Goal: Contribute content: Contribute content

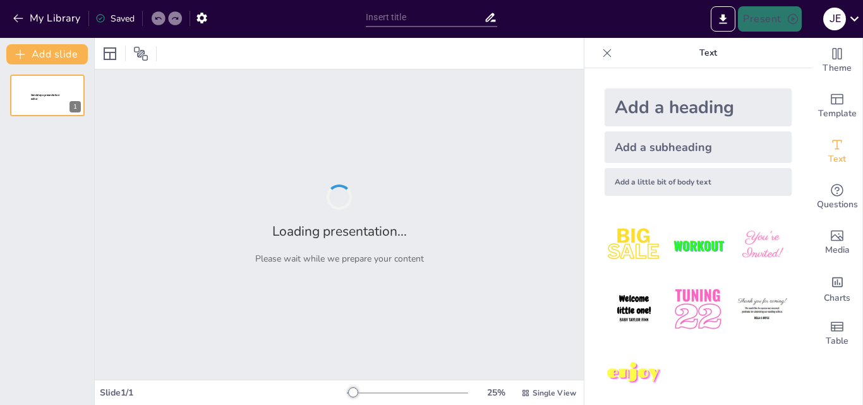
type input "El Legado de los Muisca en la Alfarería"
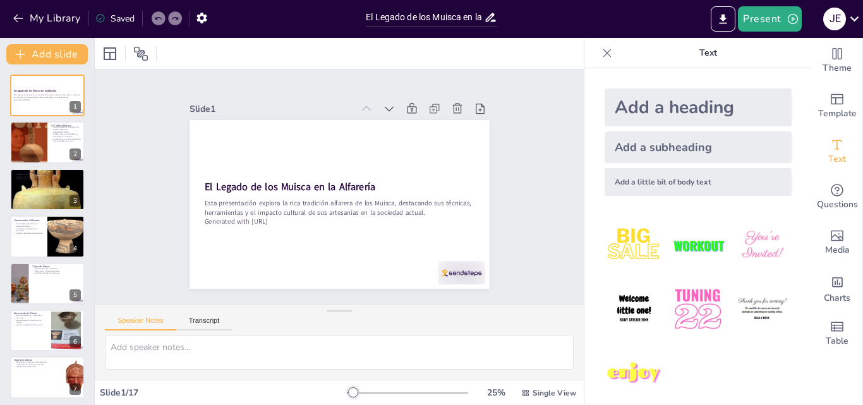
checkbox input "true"
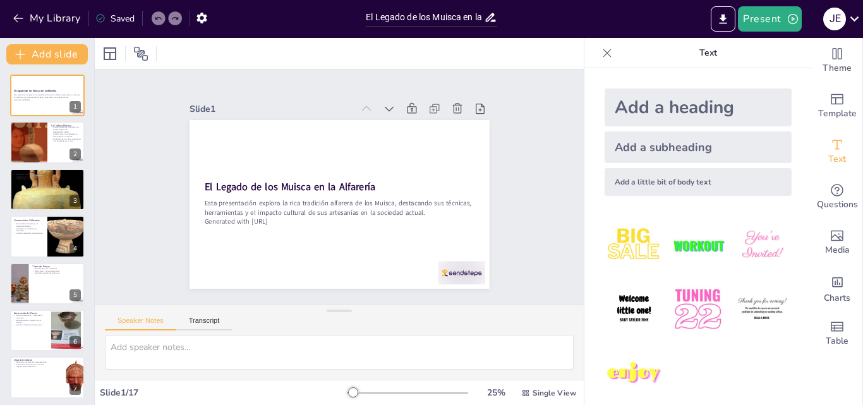
checkbox input "true"
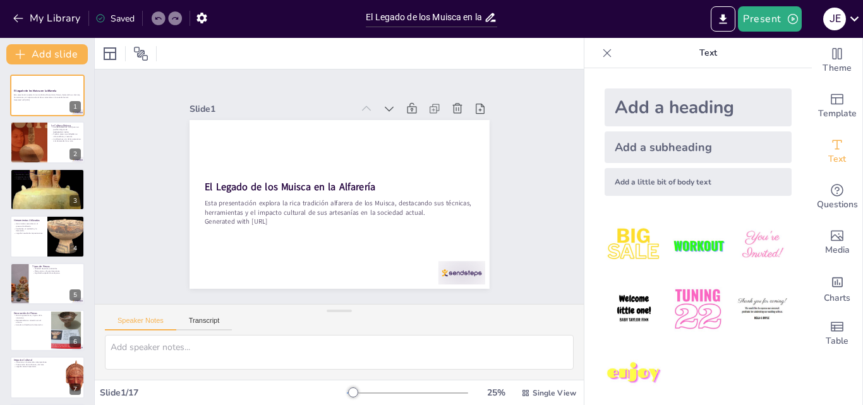
checkbox input "true"
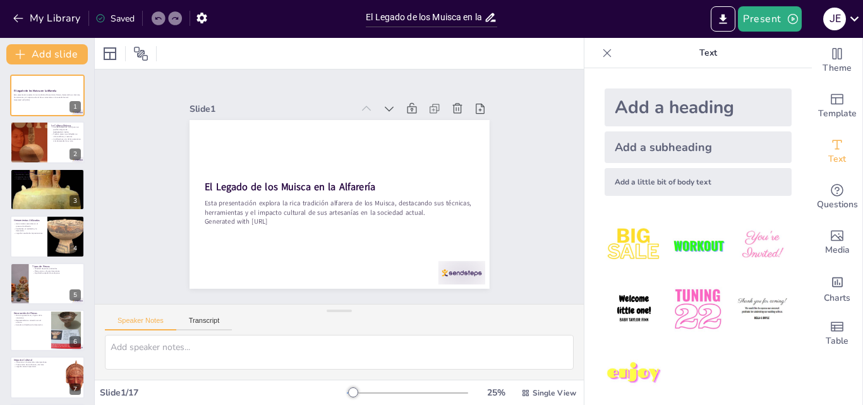
checkbox input "true"
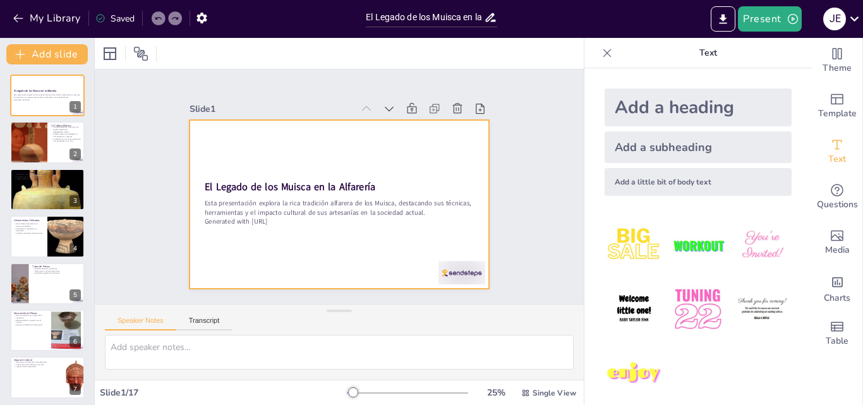
checkbox input "true"
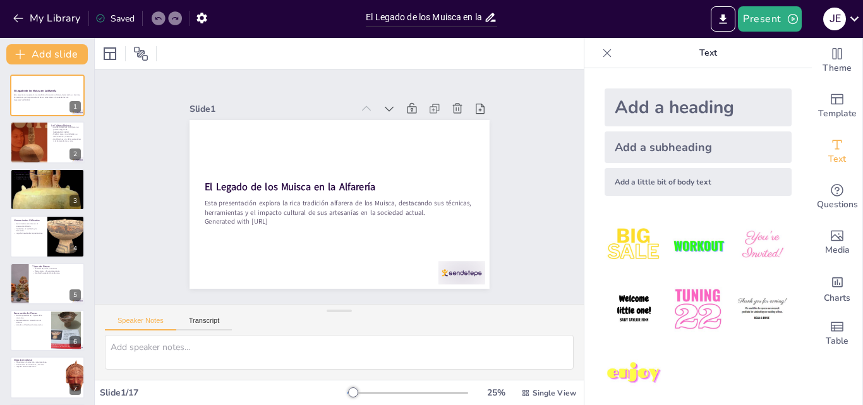
checkbox input "true"
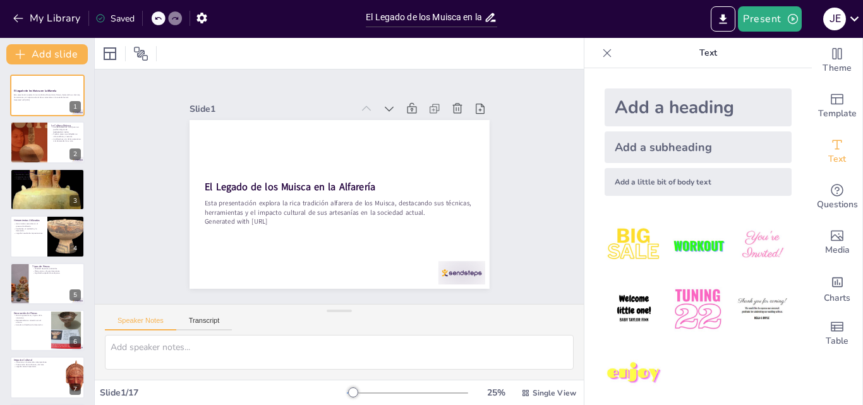
checkbox input "true"
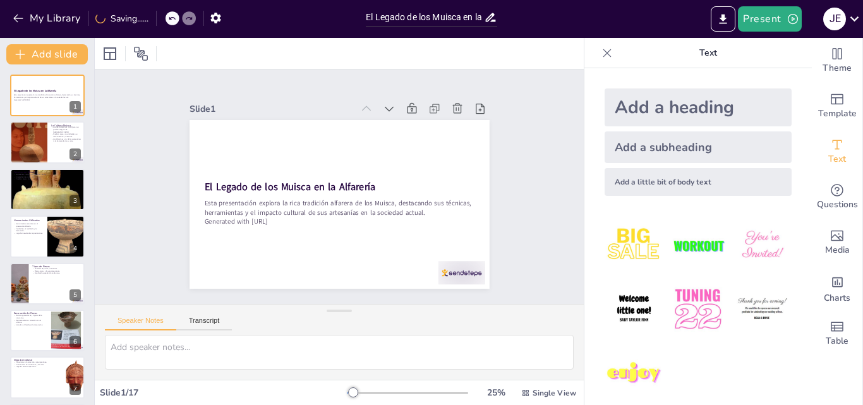
checkbox input "true"
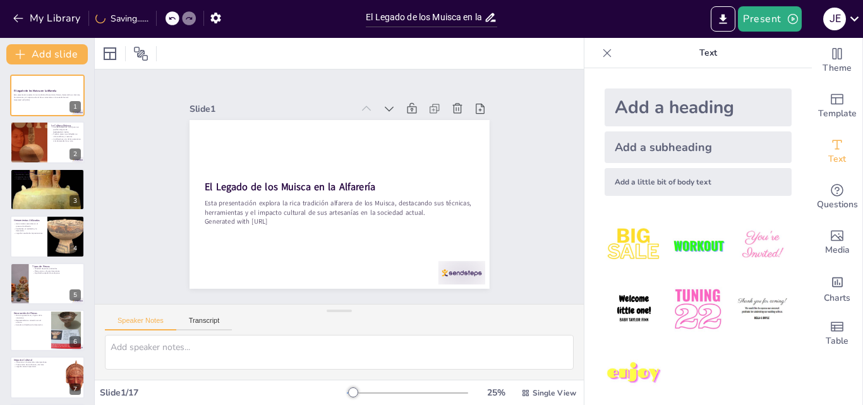
checkbox input "true"
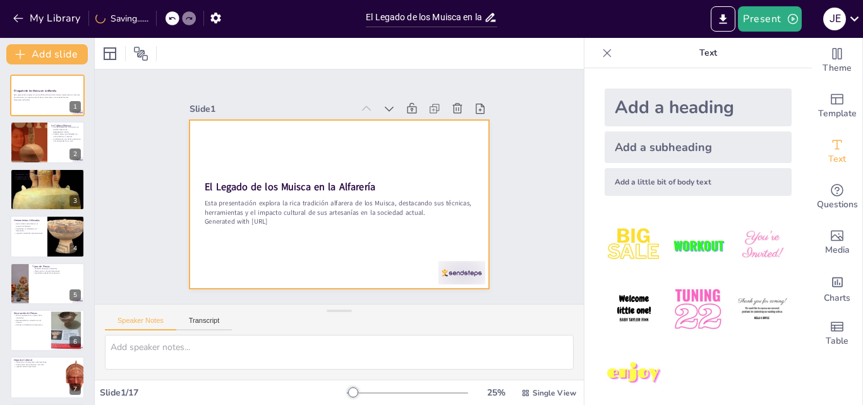
checkbox input "true"
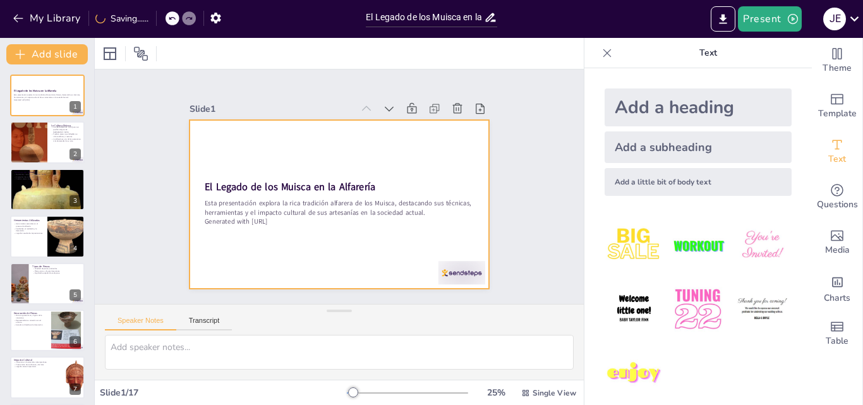
checkbox input "true"
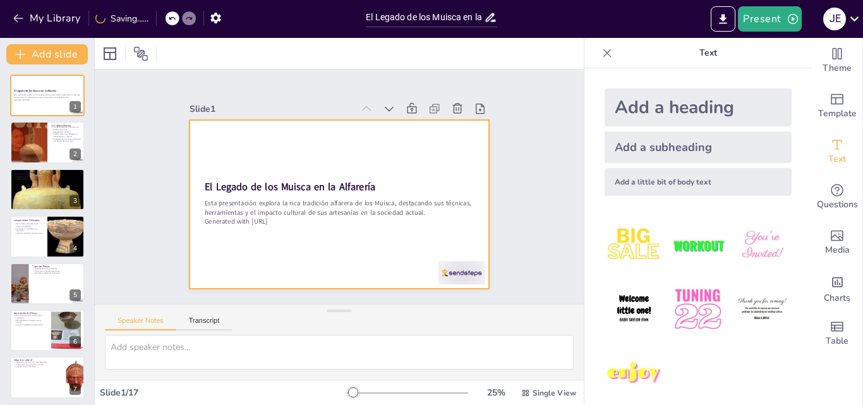
checkbox input "true"
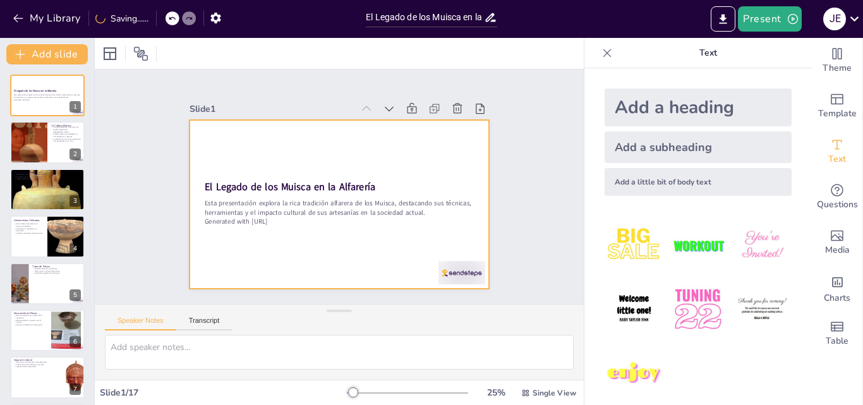
checkbox input "true"
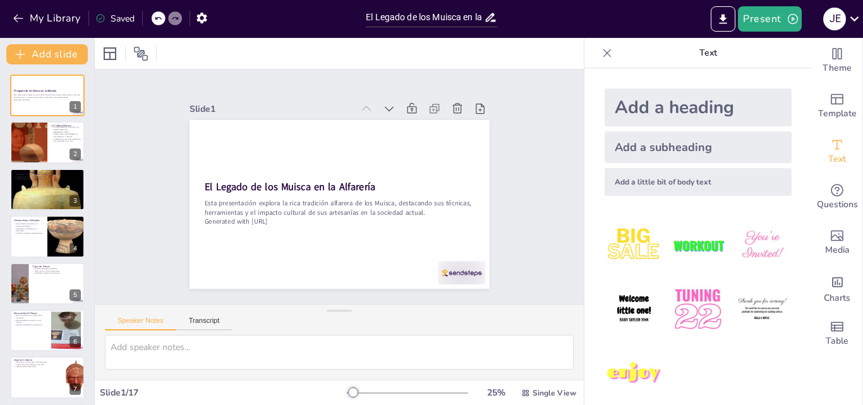
drag, startPoint x: 800, startPoint y: 112, endPoint x: 792, endPoint y: 205, distance: 93.1
checkbox input "true"
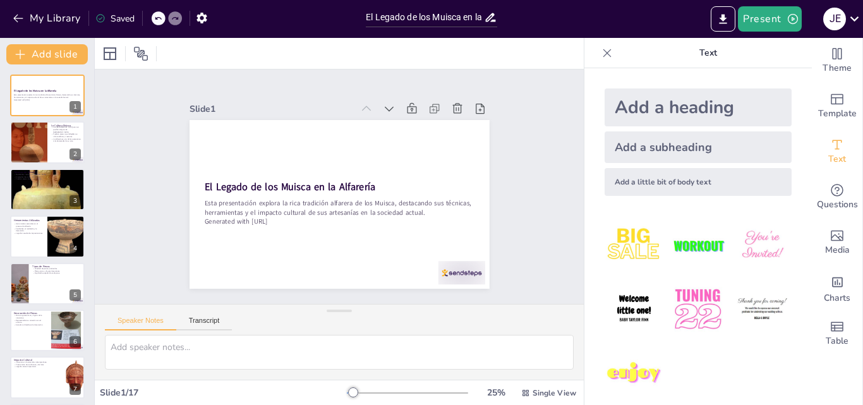
checkbox input "true"
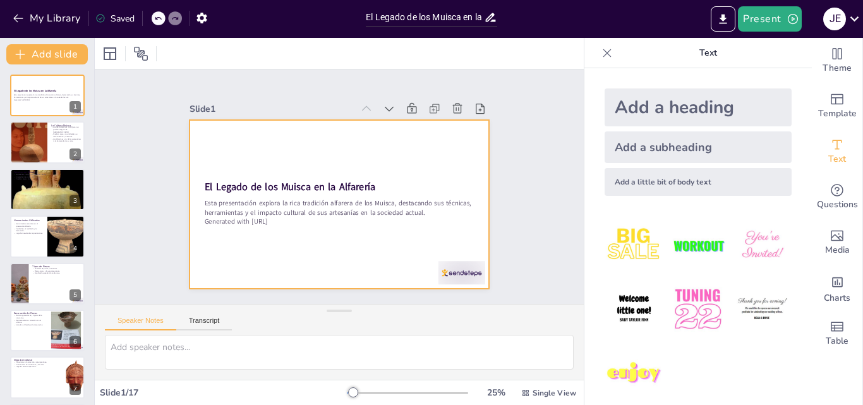
checkbox input "true"
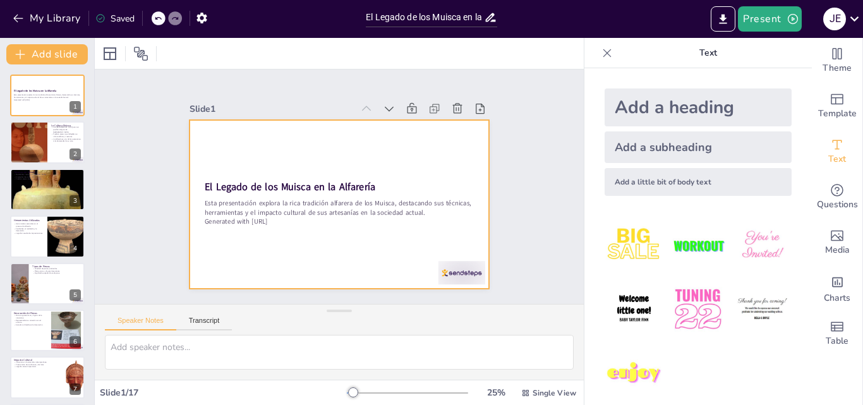
checkbox input "true"
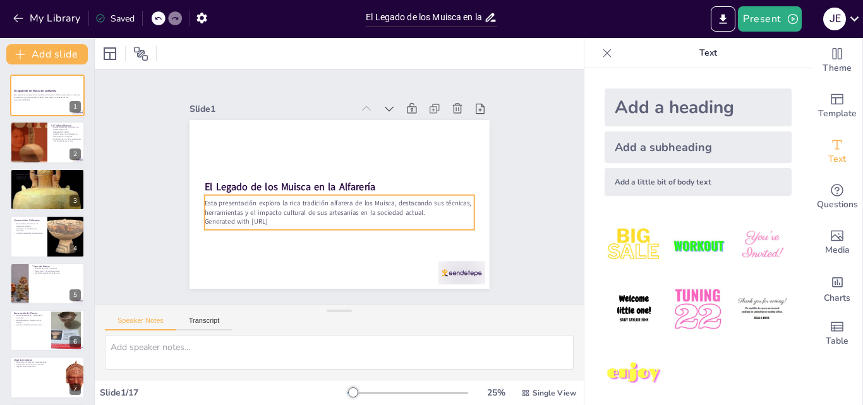
checkbox input "true"
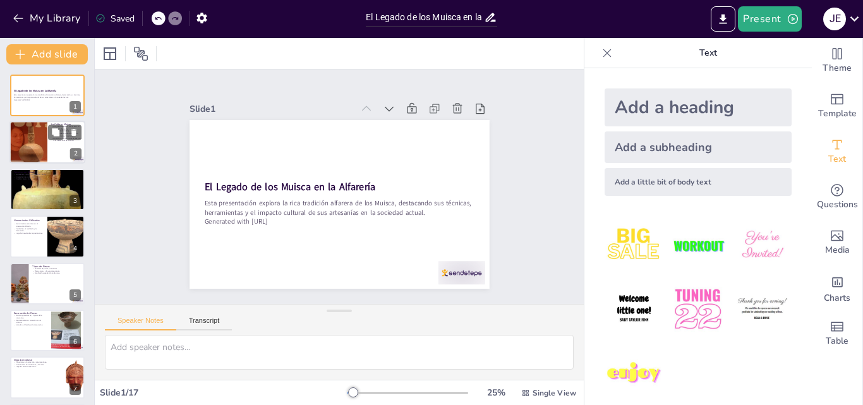
checkbox input "true"
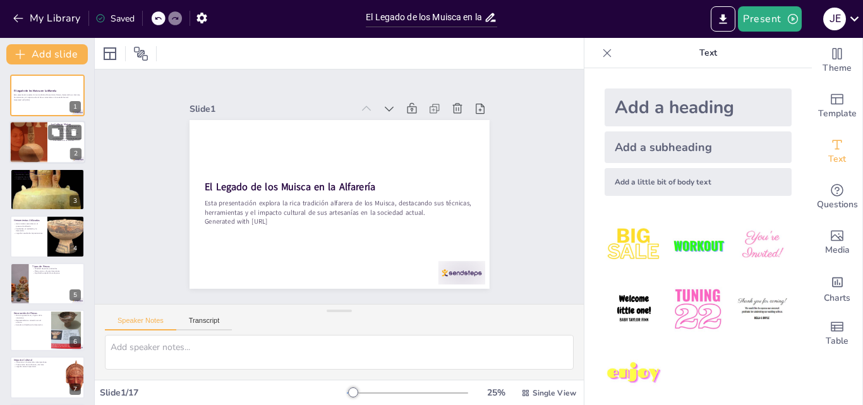
checkbox input "true"
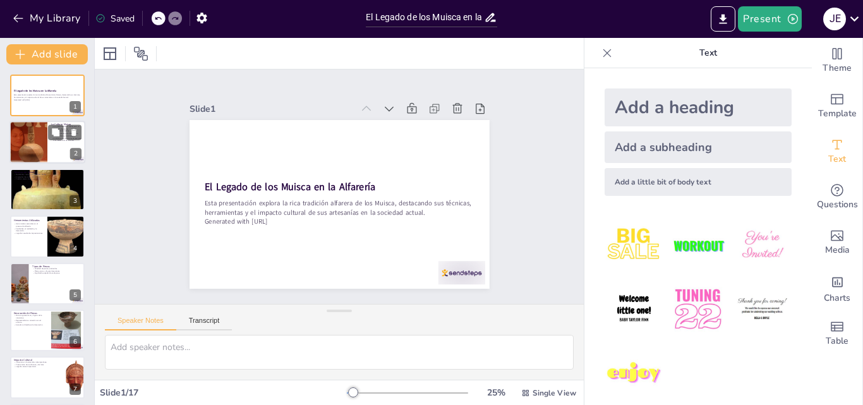
click at [45, 143] on div at bounding box center [29, 142] width 76 height 43
type textarea "Los Muisca, como pueblo indígena, jugaron un papel fundamental en la historia d…"
checkbox input "true"
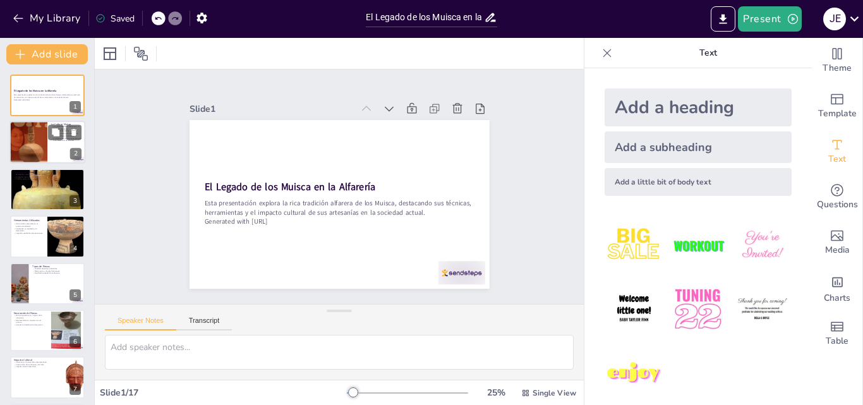
checkbox input "true"
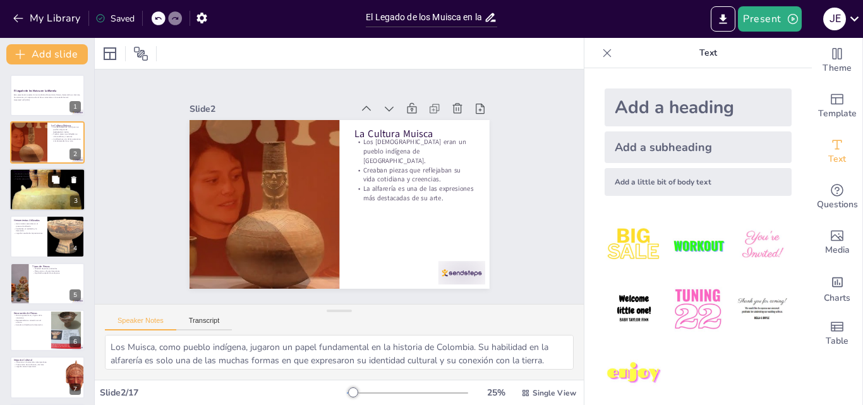
checkbox input "true"
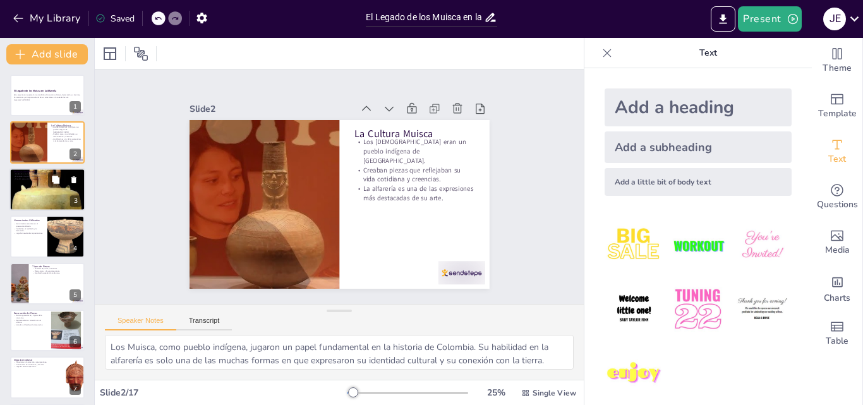
checkbox input "true"
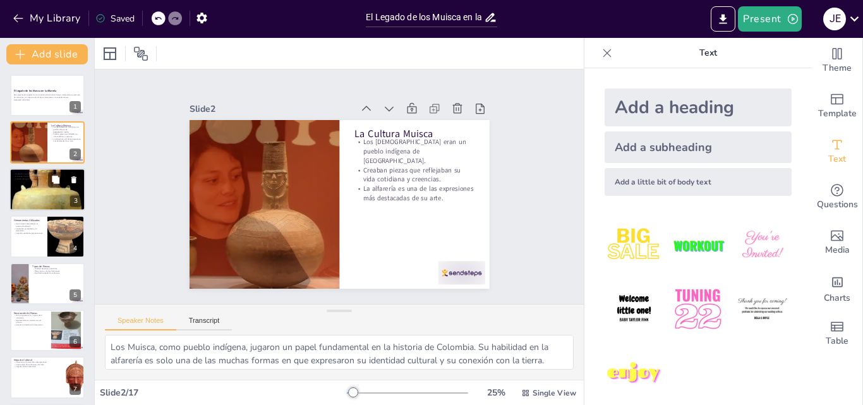
click at [47, 193] on div at bounding box center [47, 189] width 76 height 117
type textarea "Las técnicas de modelado a mano y el uso [PERSON_NAME] eran esenciales para la …"
checkbox input "true"
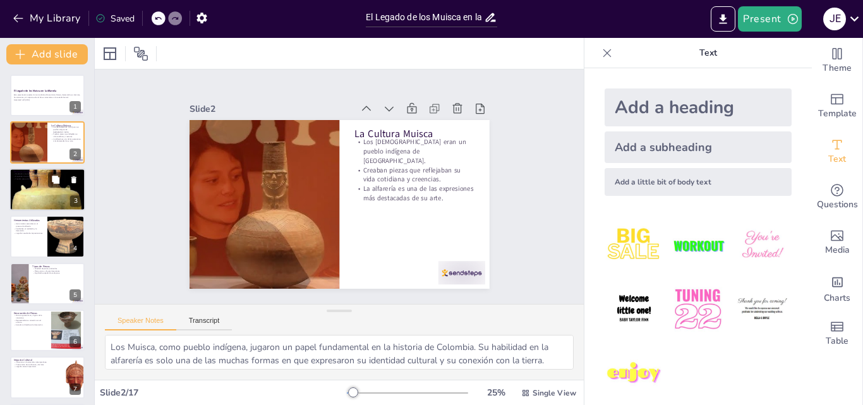
checkbox input "true"
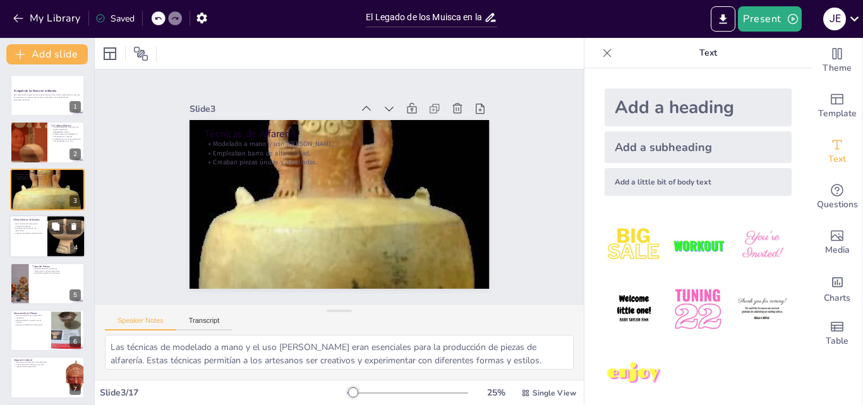
checkbox input "true"
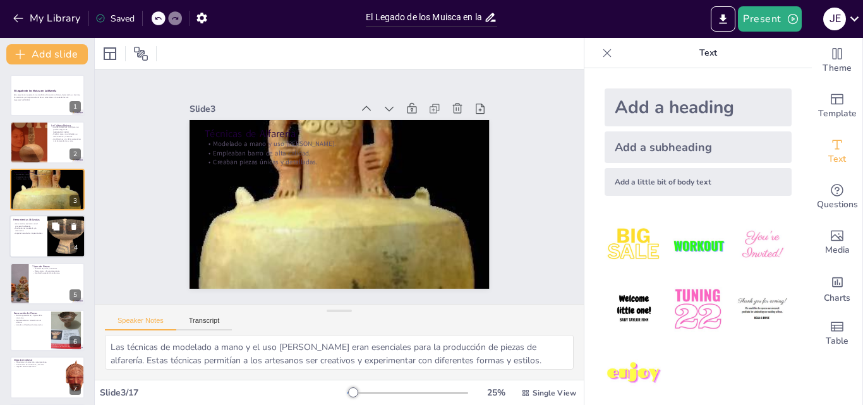
checkbox input "true"
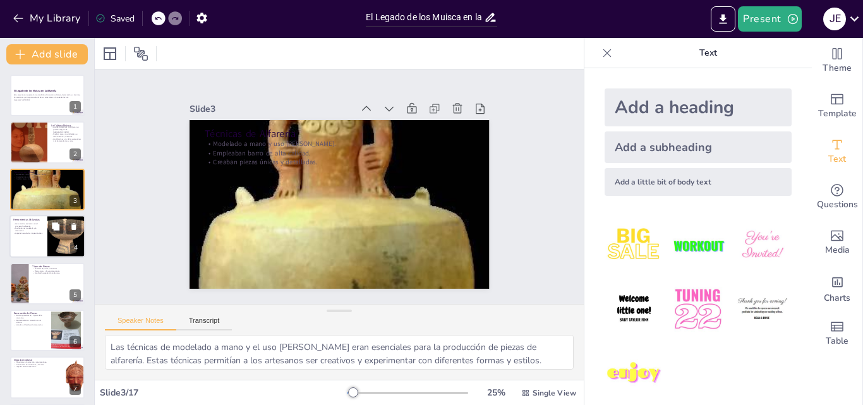
click at [55, 240] on div at bounding box center [66, 236] width 43 height 43
type textarea "Las herramientas que utilizaban los Muisca eran fundamentales para su trabajo. …"
checkbox input "true"
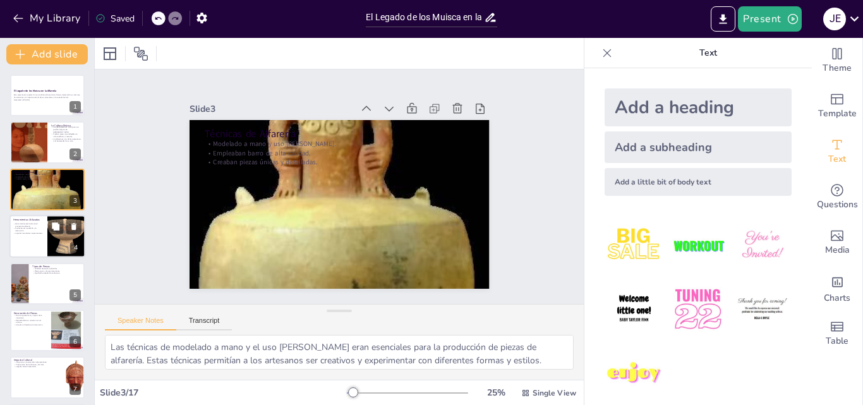
checkbox input "true"
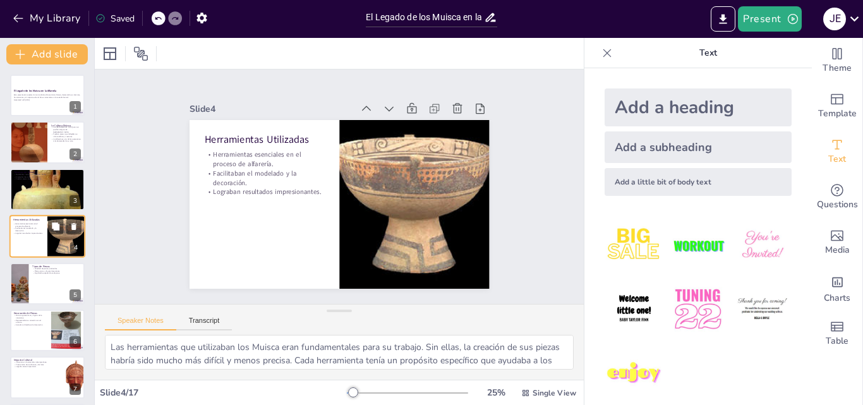
scroll to position [2, 0]
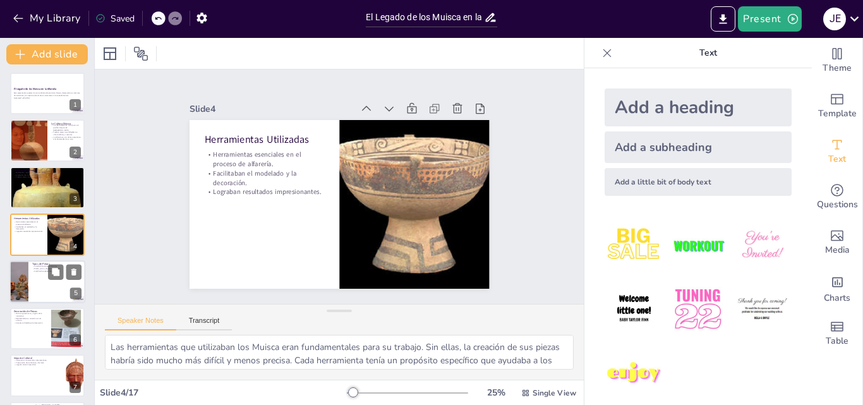
checkbox input "true"
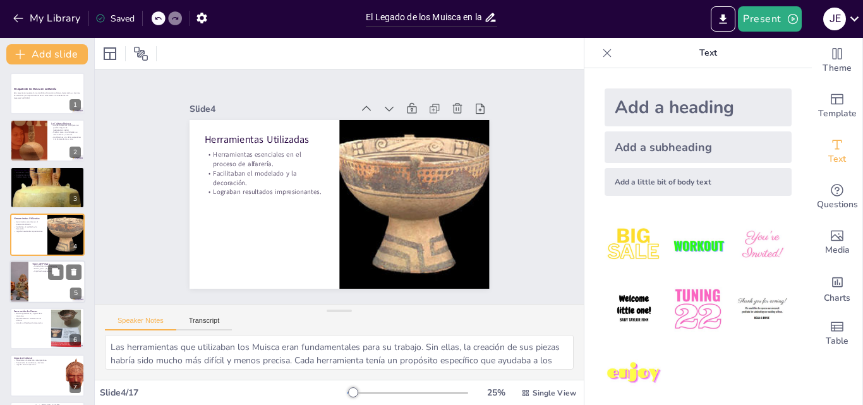
checkbox input "true"
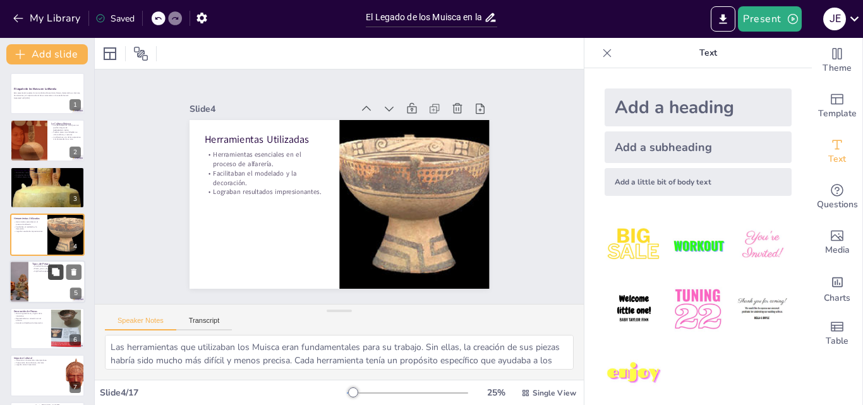
checkbox input "true"
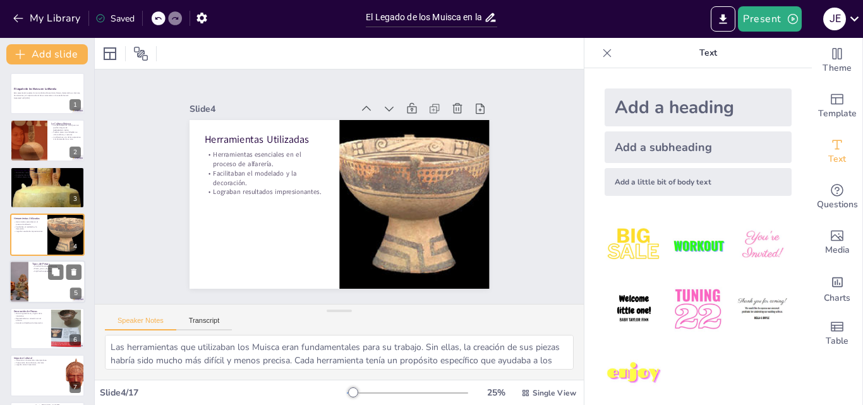
checkbox input "true"
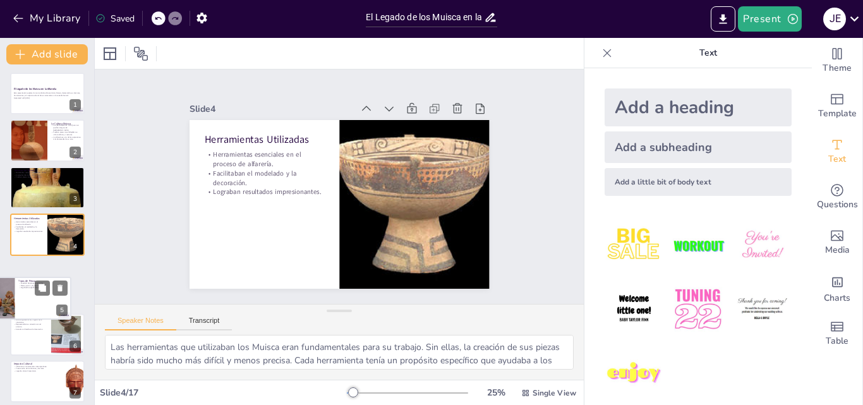
checkbox input "true"
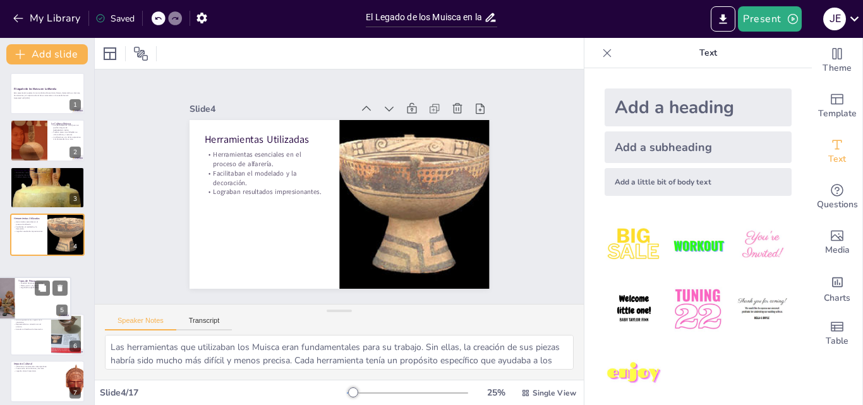
checkbox input "true"
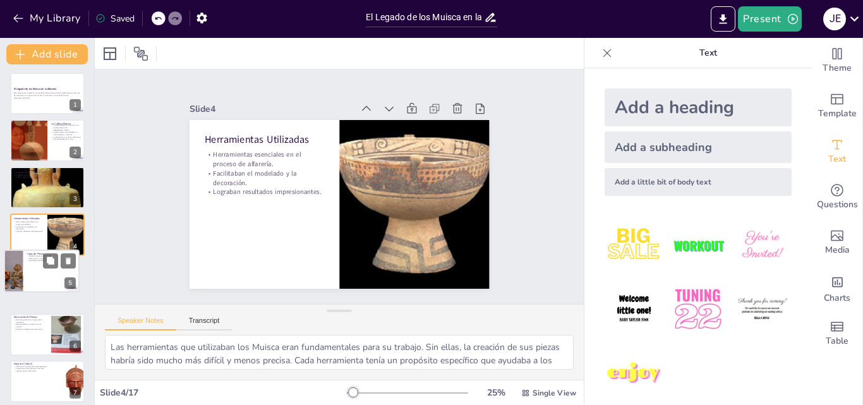
drag, startPoint x: 57, startPoint y: 272, endPoint x: 46, endPoint y: 266, distance: 11.9
click at [46, 266] on div "Tipos de Piezas Variedad de piezas producidas. Platos, jarras y figuras decorat…" at bounding box center [42, 270] width 76 height 43
type textarea "La variedad de piezas que creaban los Muisca es impresionante. Desde utensilios…"
checkbox input "true"
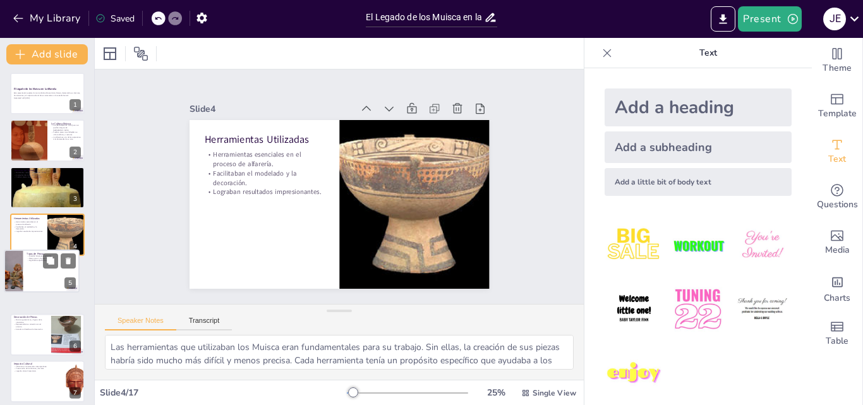
checkbox input "true"
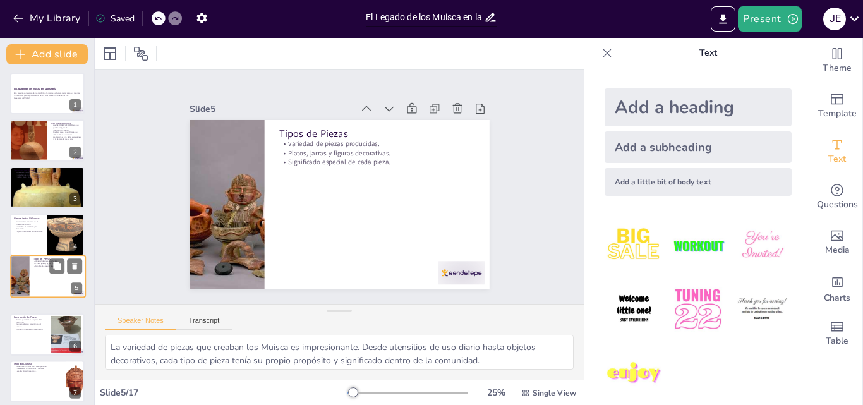
scroll to position [38, 0]
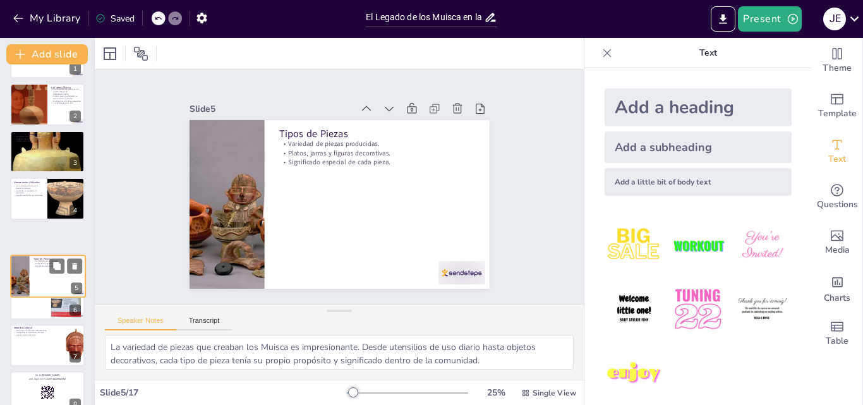
checkbox input "true"
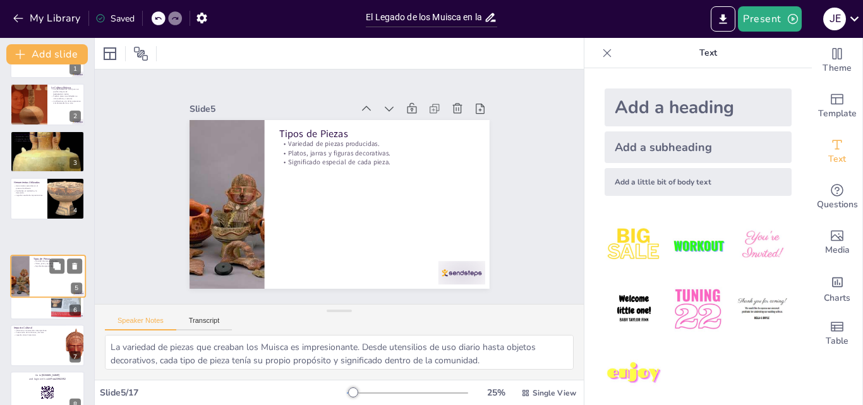
checkbox input "true"
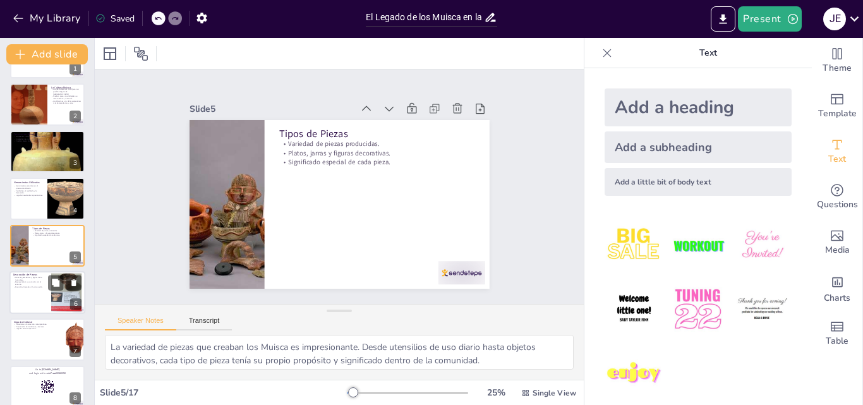
checkbox input "true"
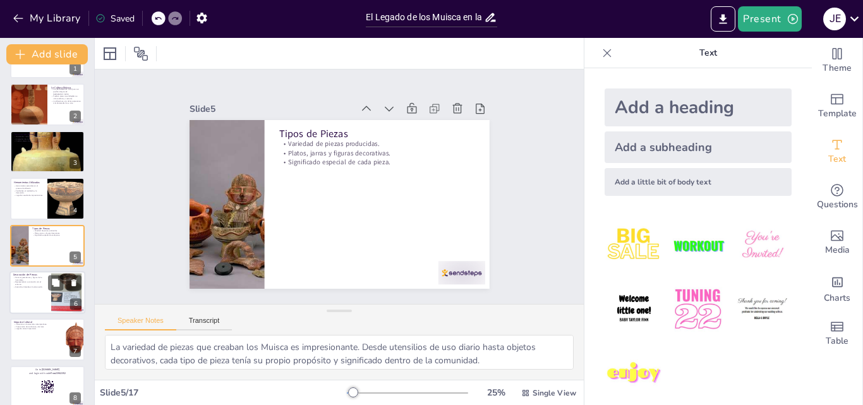
checkbox input "true"
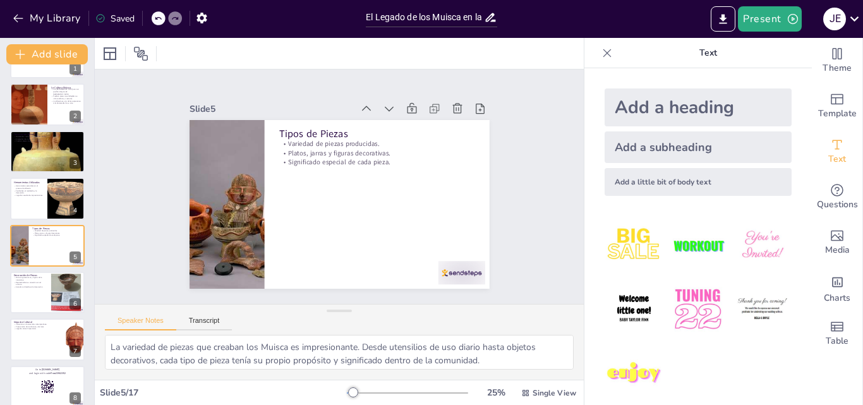
checkbox input "true"
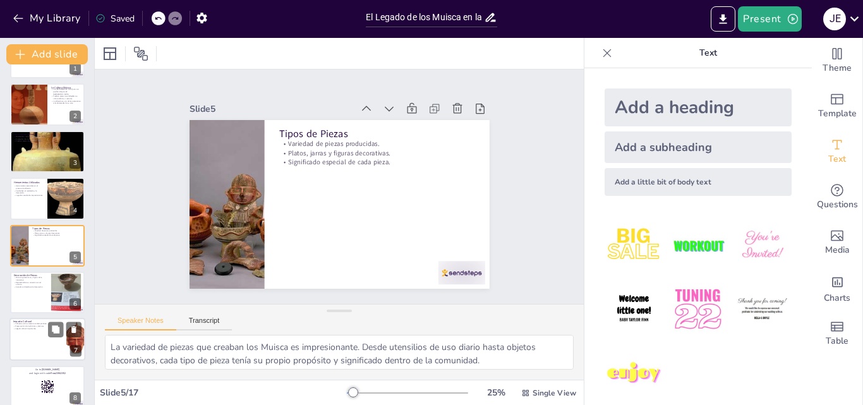
checkbox input "true"
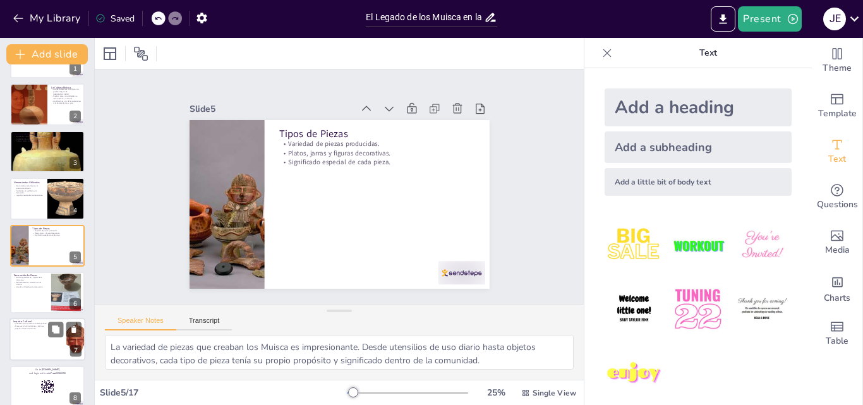
click at [56, 342] on div at bounding box center [47, 339] width 76 height 43
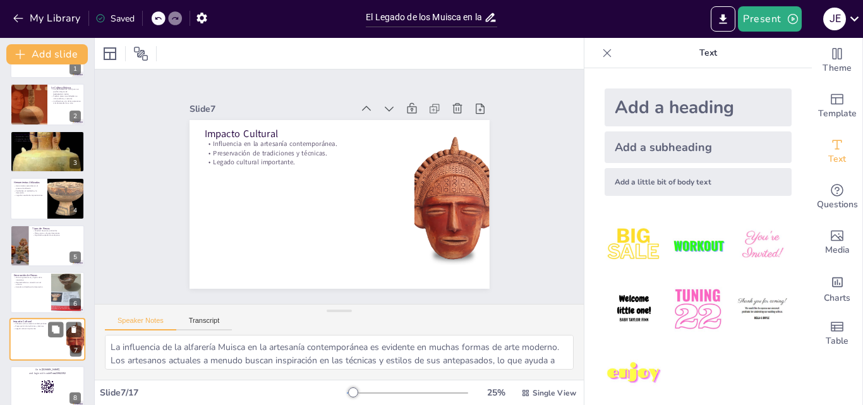
scroll to position [143, 0]
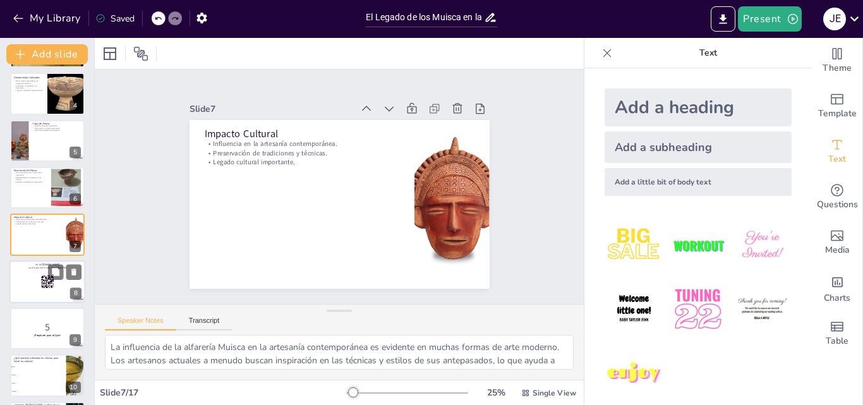
click at [37, 288] on div at bounding box center [47, 281] width 76 height 43
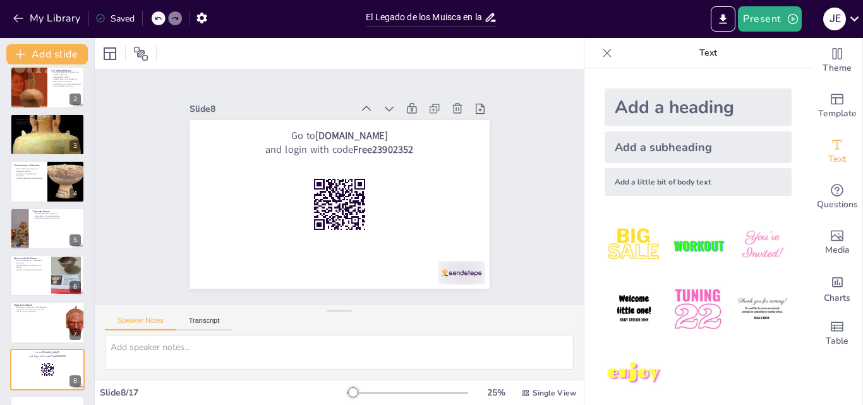
scroll to position [0, 0]
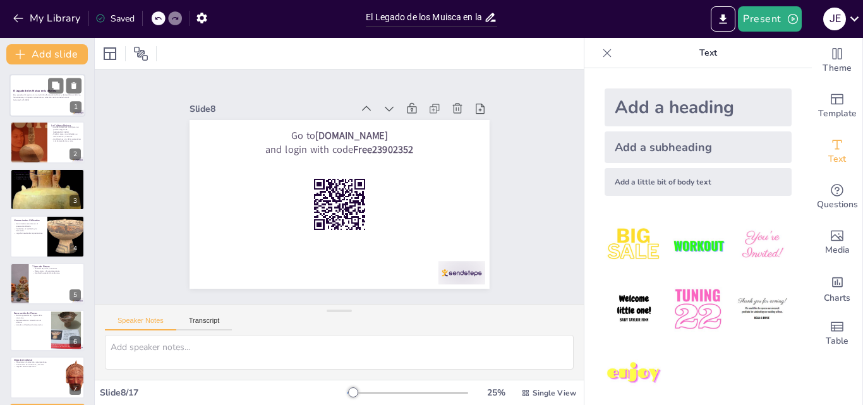
click at [47, 94] on p "Esta presentación explora la rica tradición alfarera de los Muisca, destacando …" at bounding box center [47, 96] width 68 height 4
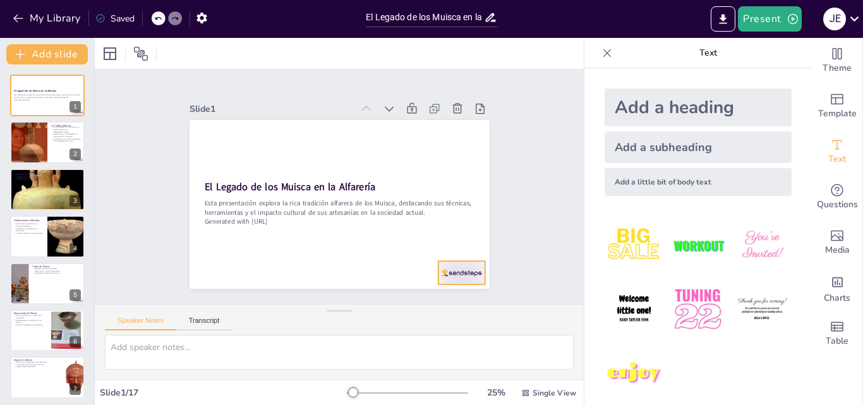
click at [442, 295] on div at bounding box center [416, 315] width 52 height 40
click at [724, 16] on icon "Export to PowerPoint" at bounding box center [723, 18] width 8 height 9
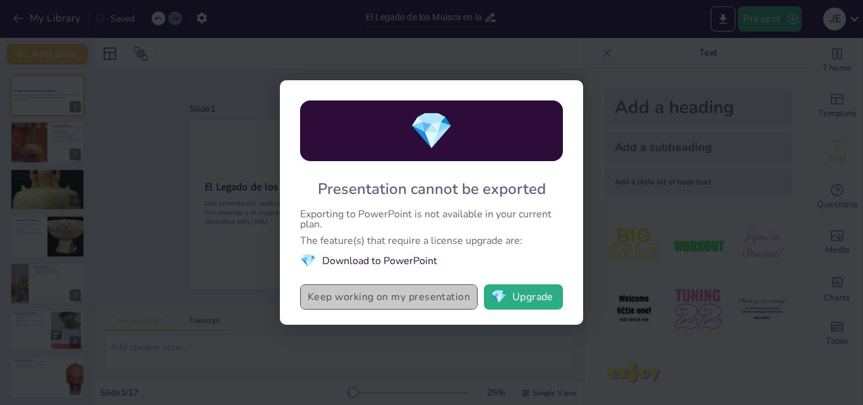
click at [376, 300] on button "Keep working on my presentation" at bounding box center [388, 296] width 177 height 25
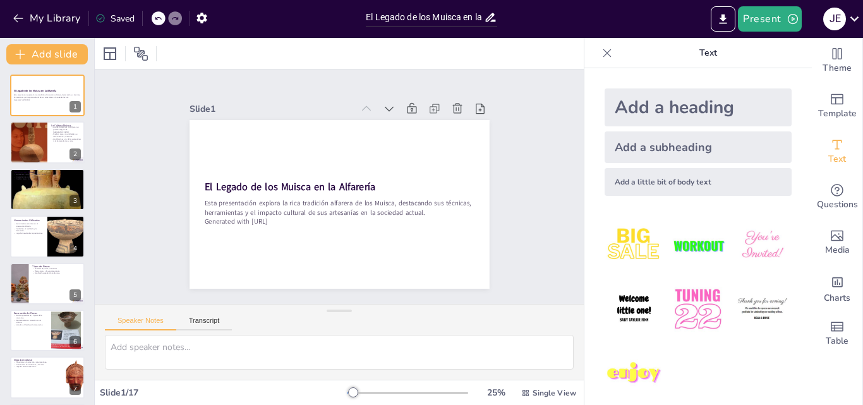
scroll to position [12, 0]
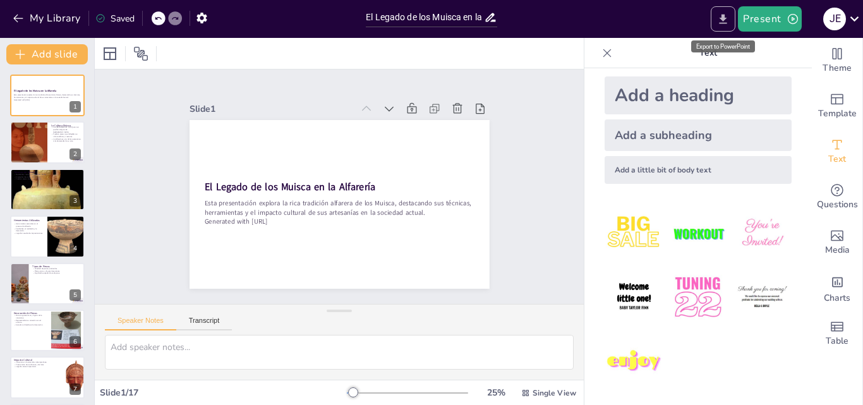
click at [724, 27] on button "Export to PowerPoint" at bounding box center [722, 18] width 25 height 25
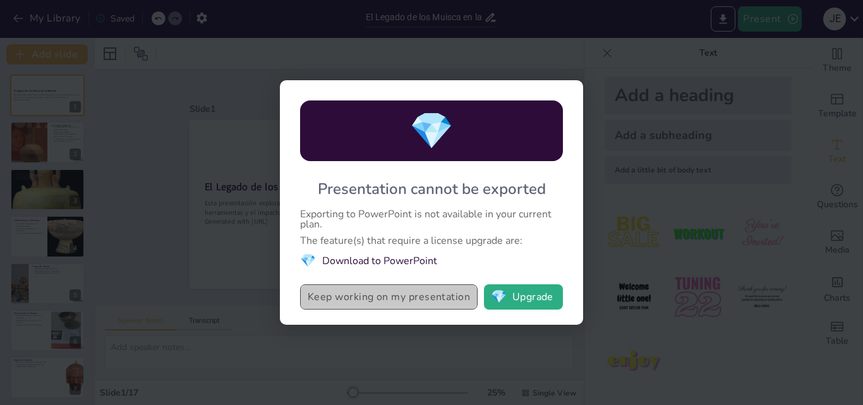
click at [421, 301] on button "Keep working on my presentation" at bounding box center [388, 296] width 177 height 25
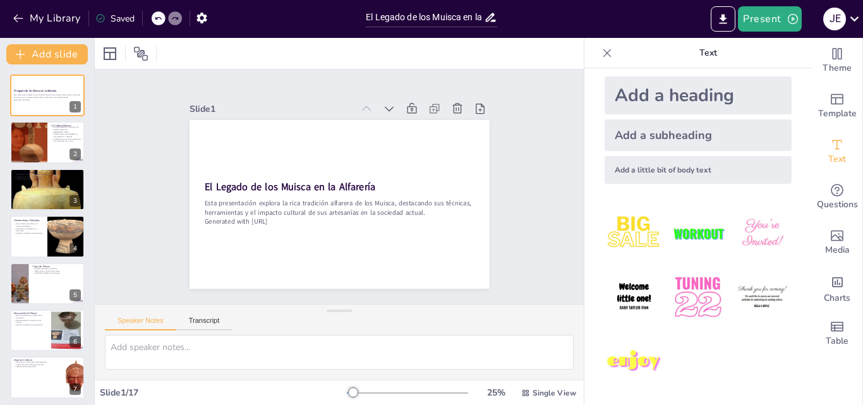
scroll to position [0, 0]
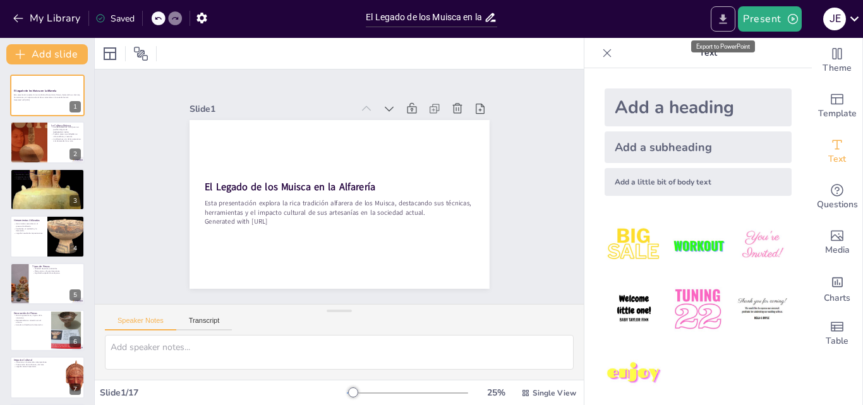
click at [726, 24] on icon "Export to PowerPoint" at bounding box center [722, 19] width 13 height 13
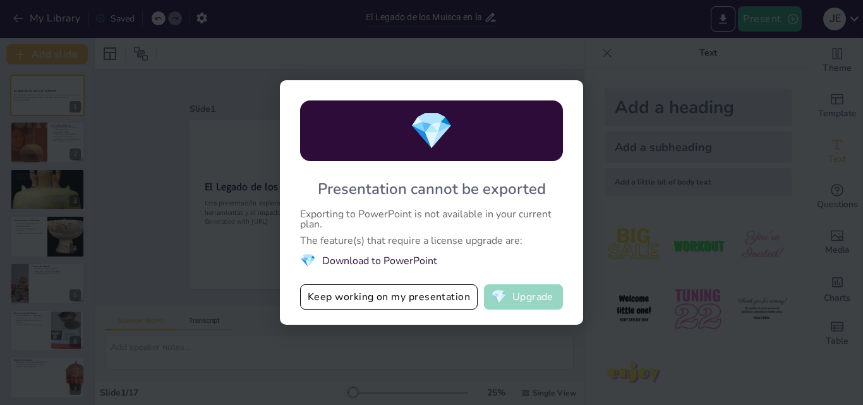
click at [521, 302] on button "💎 Upgrade" at bounding box center [523, 296] width 79 height 25
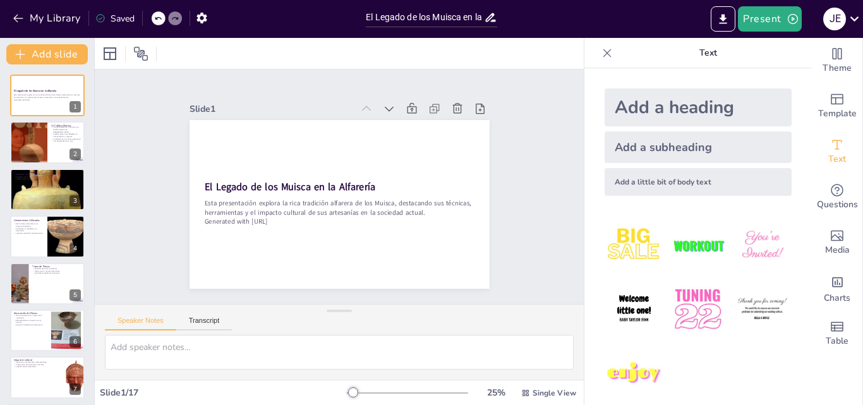
click at [603, 54] on icon at bounding box center [607, 53] width 8 height 8
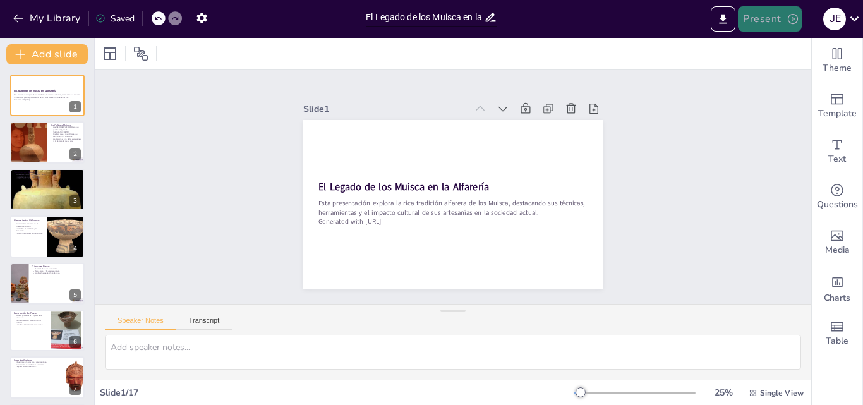
click at [768, 24] on button "Present" at bounding box center [769, 18] width 63 height 25
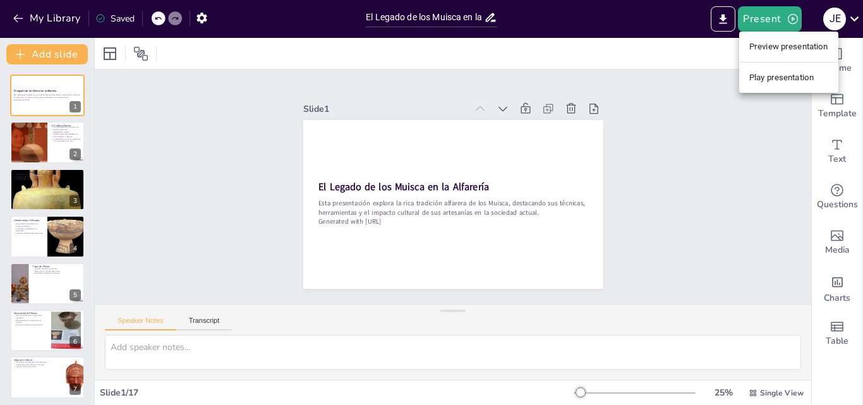
click at [768, 52] on li "Preview presentation" at bounding box center [788, 47] width 99 height 20
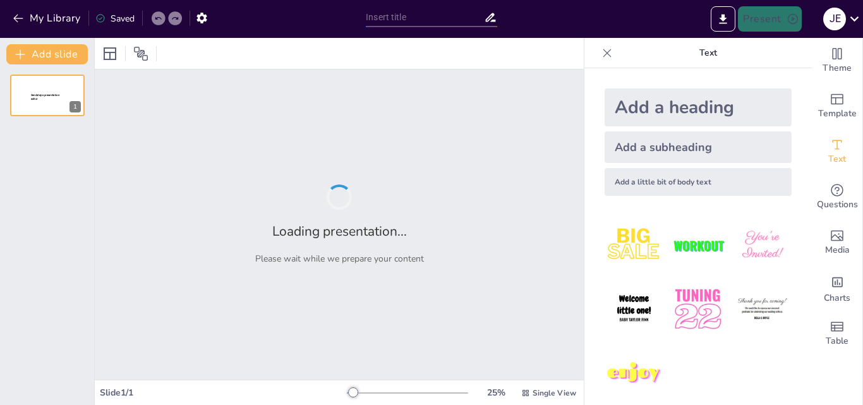
type input "El Legado de los Muisca en la Alfarería"
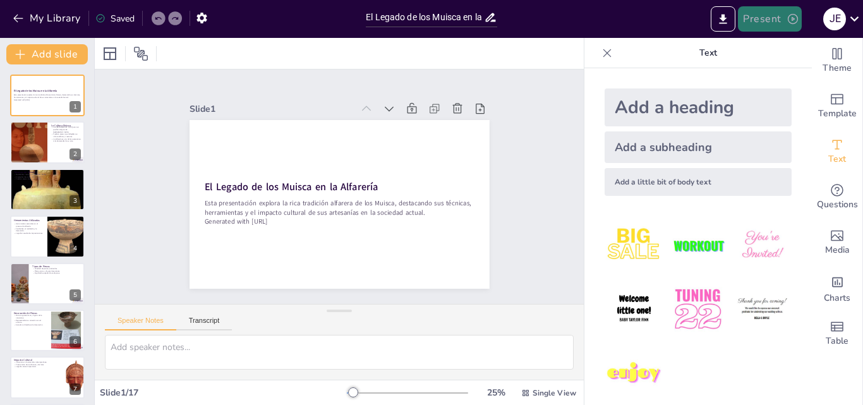
checkbox input "true"
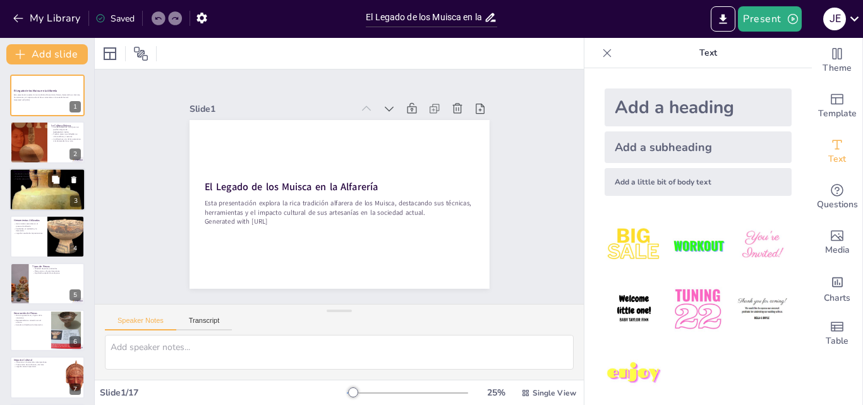
checkbox input "true"
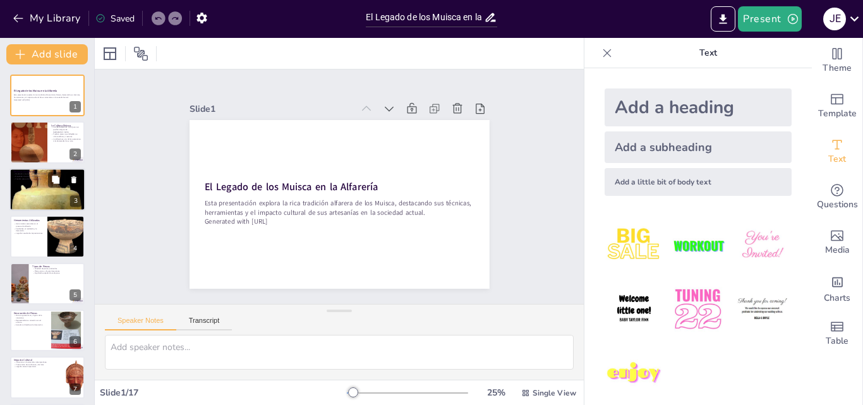
checkbox input "true"
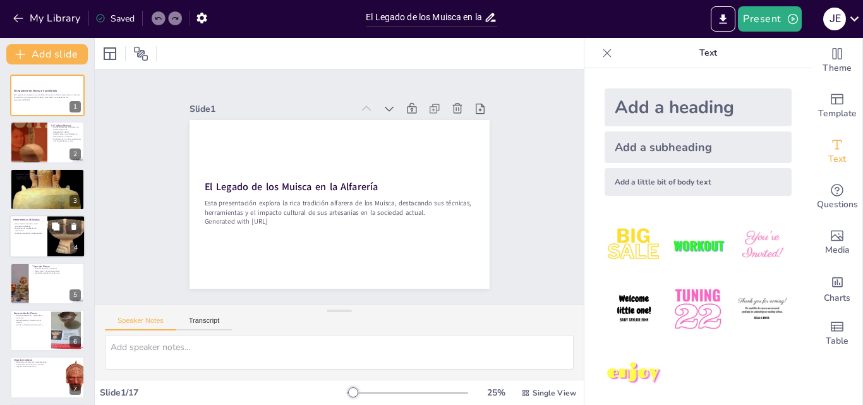
checkbox input "true"
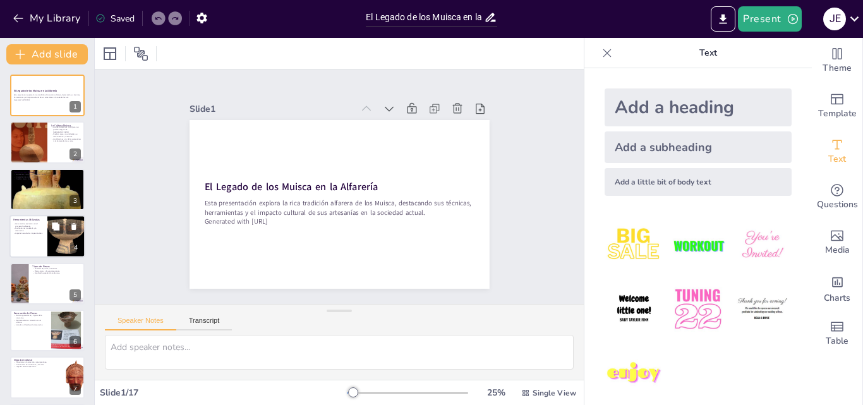
checkbox input "true"
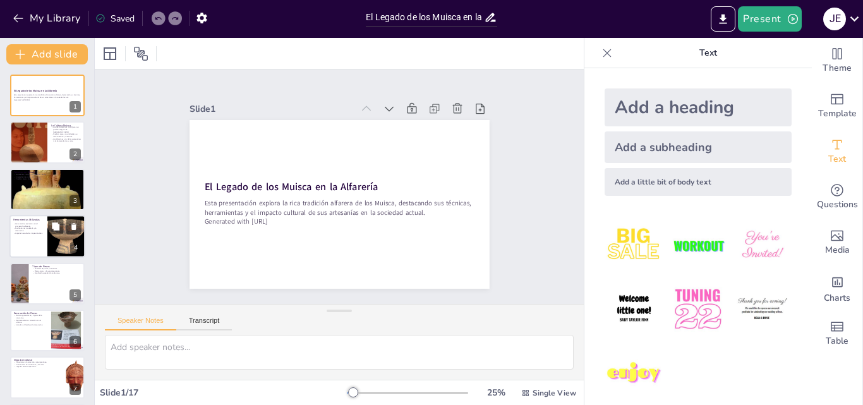
click at [44, 238] on div at bounding box center [47, 236] width 76 height 43
type textarea "Las herramientas que utilizaban los Muisca eran fundamentales para su trabajo. …"
checkbox input "true"
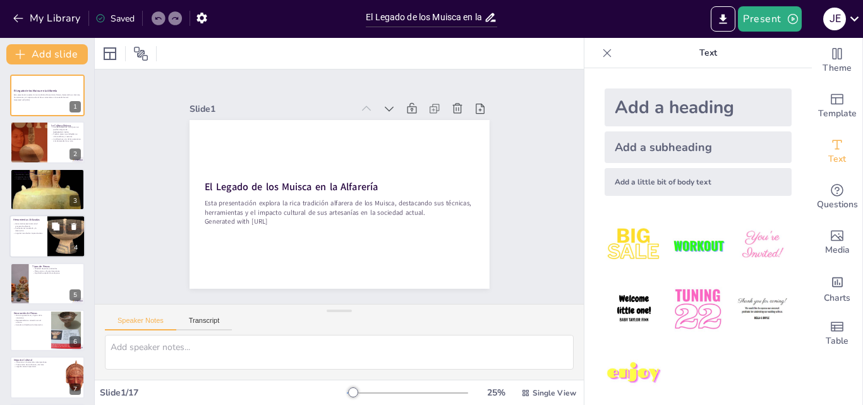
checkbox input "true"
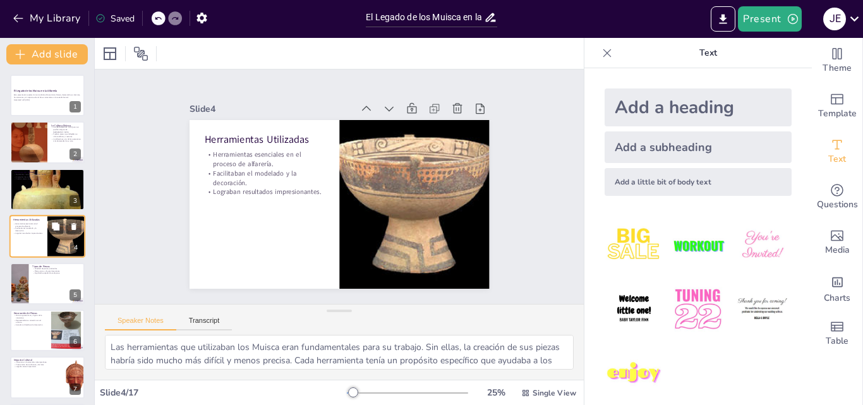
scroll to position [2, 0]
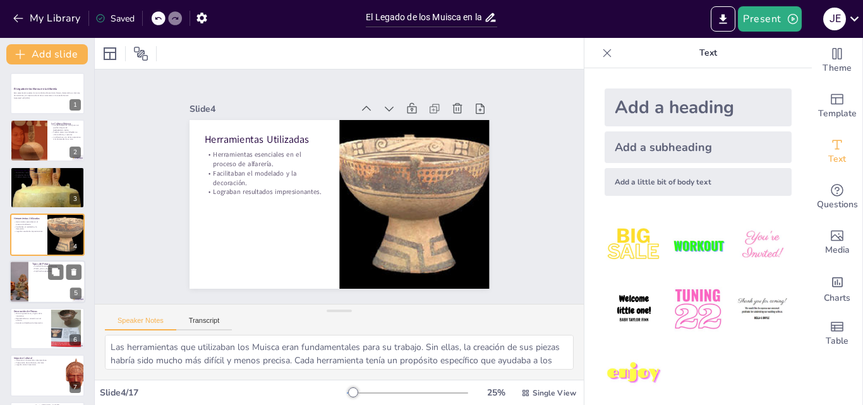
checkbox input "true"
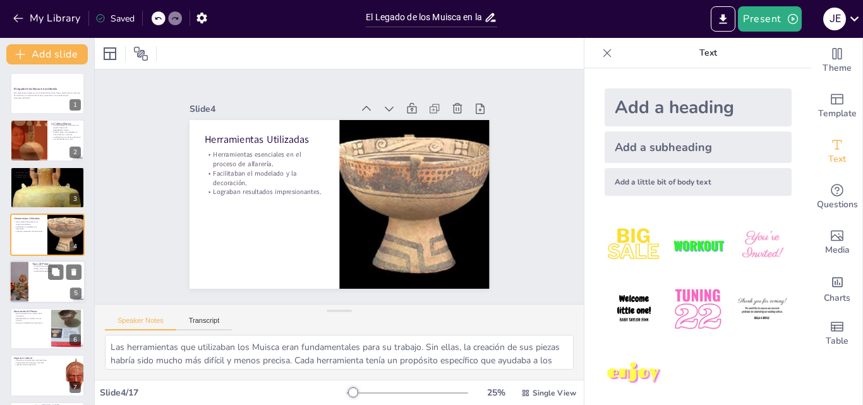
checkbox input "true"
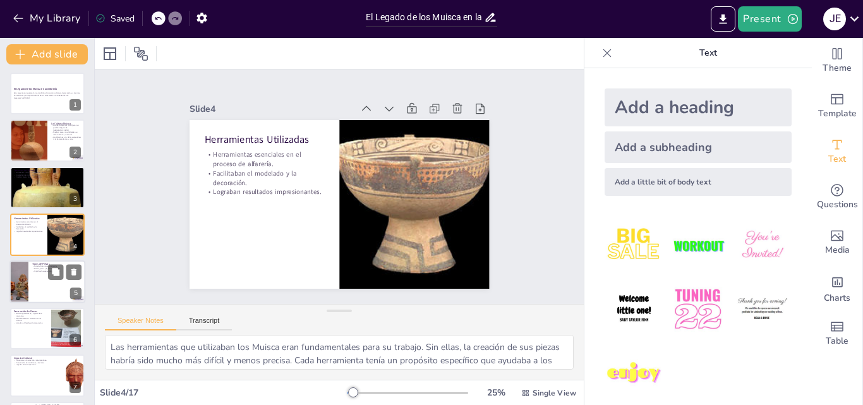
click at [33, 292] on div at bounding box center [47, 281] width 76 height 43
type textarea "La variedad de piezas que creaban los Muisca es impresionante. Desde utensilios…"
checkbox input "true"
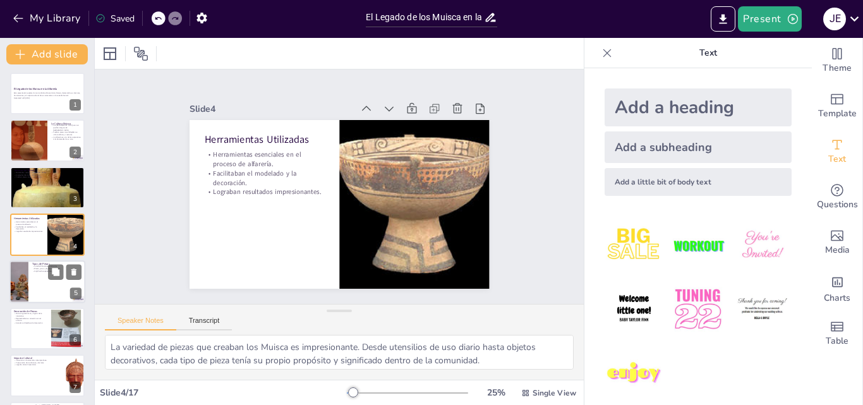
checkbox input "true"
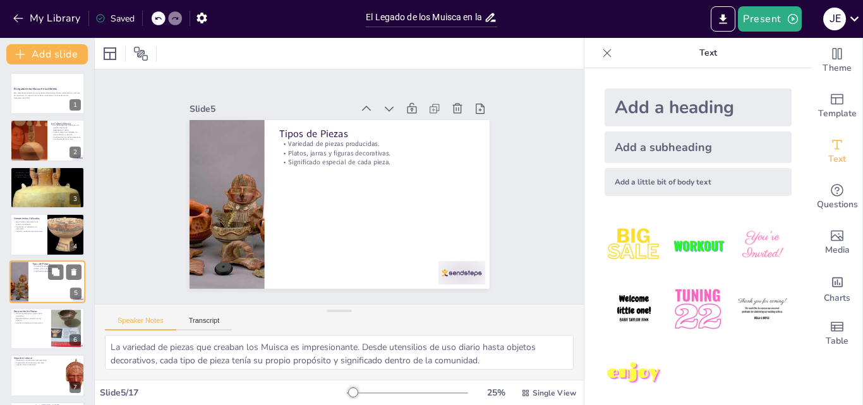
scroll to position [49, 0]
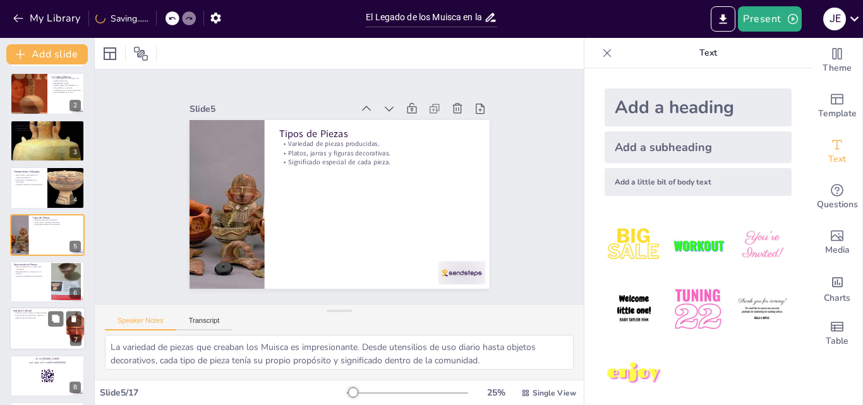
checkbox input "true"
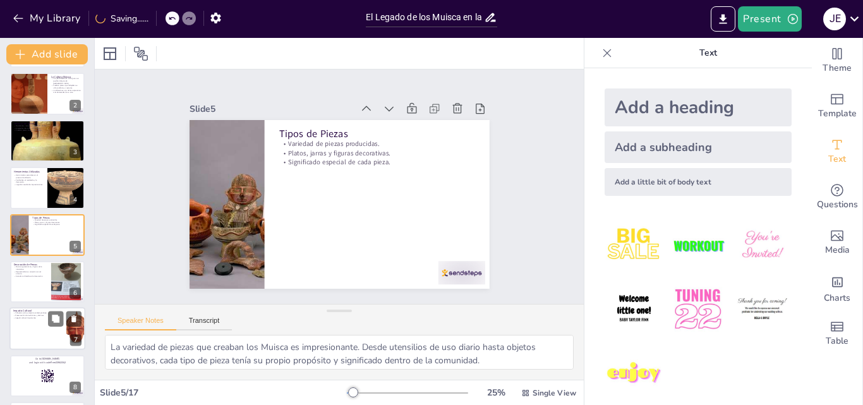
checkbox input "true"
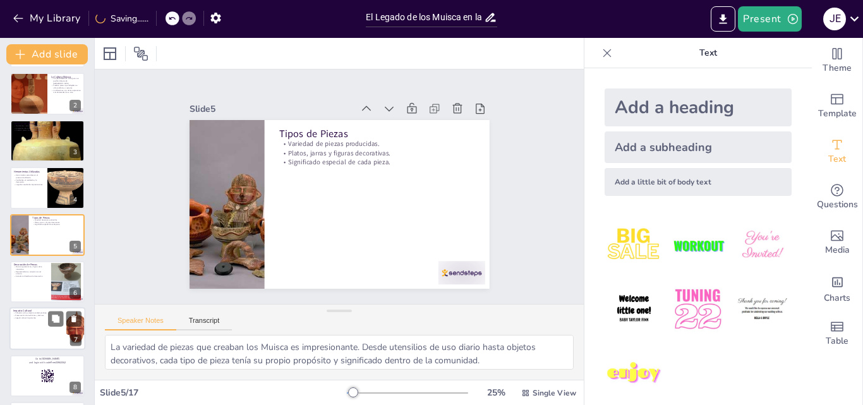
click at [54, 342] on div at bounding box center [47, 329] width 76 height 43
type textarea "La influencia de la alfarería Muisca en la artesanía contemporánea es evidente …"
checkbox input "true"
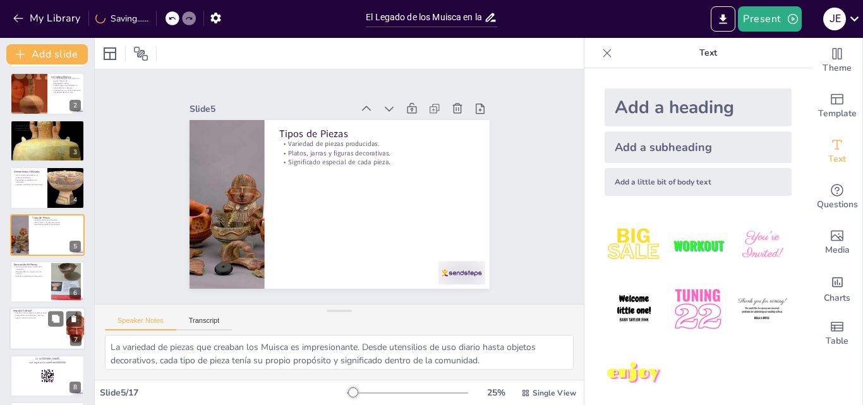
checkbox input "true"
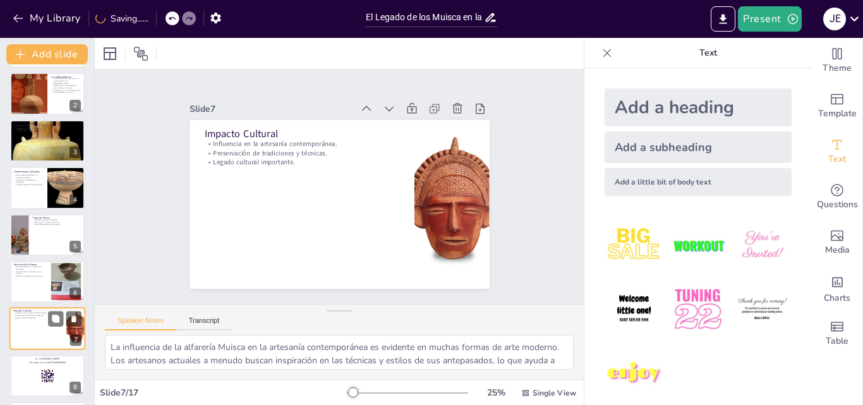
scroll to position [143, 0]
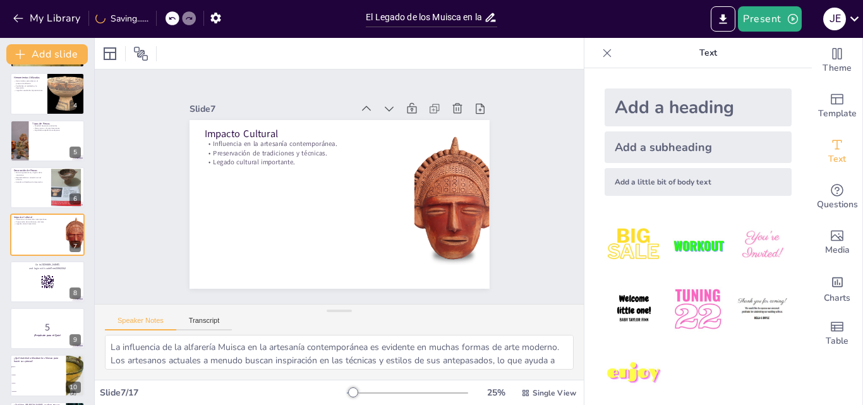
checkbox input "true"
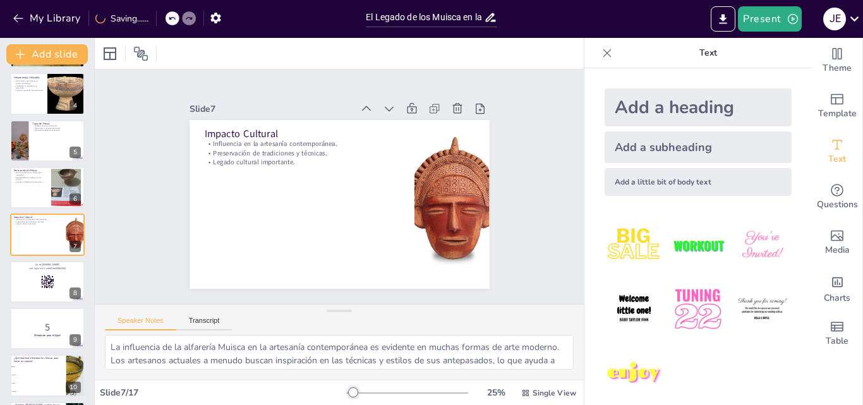
checkbox input "true"
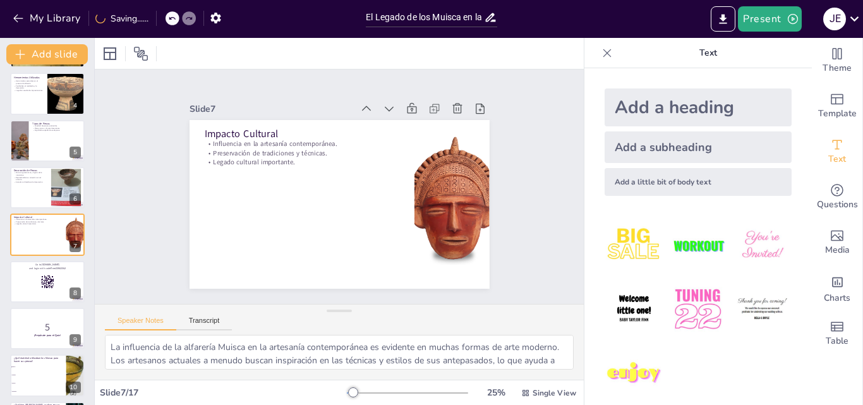
checkbox input "true"
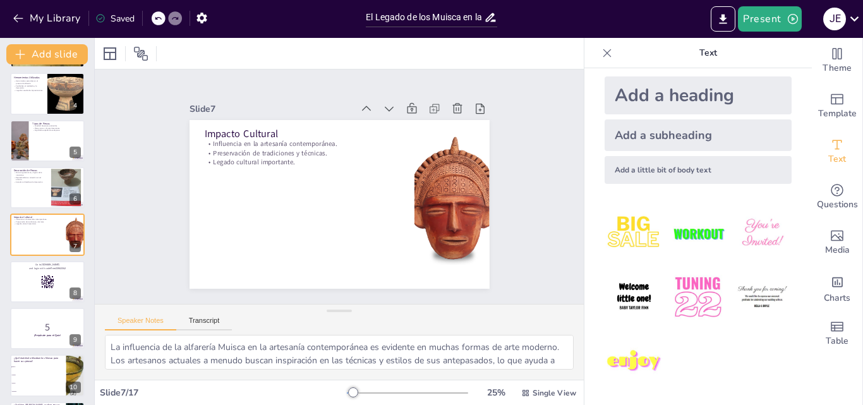
scroll to position [0, 0]
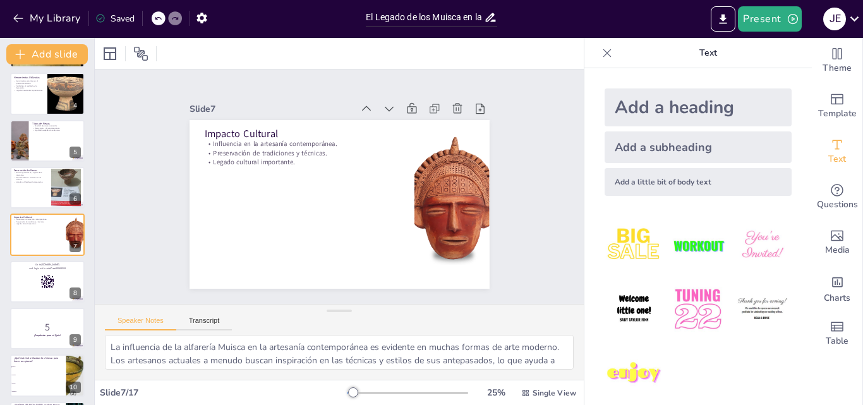
click at [600, 52] on icon at bounding box center [606, 53] width 13 height 13
checkbox input "true"
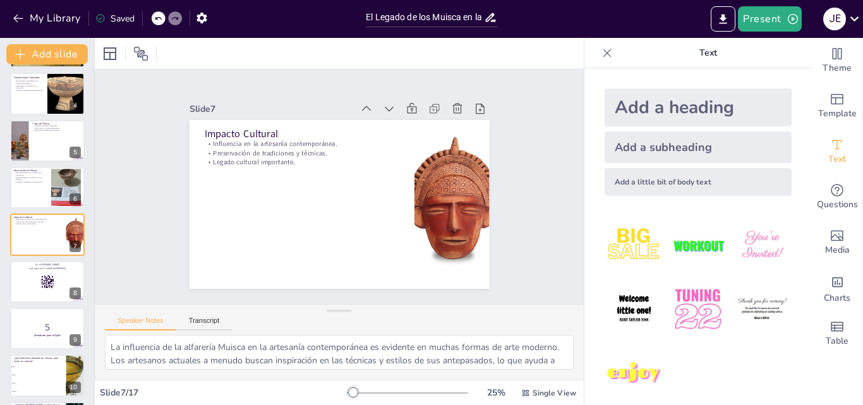
checkbox input "true"
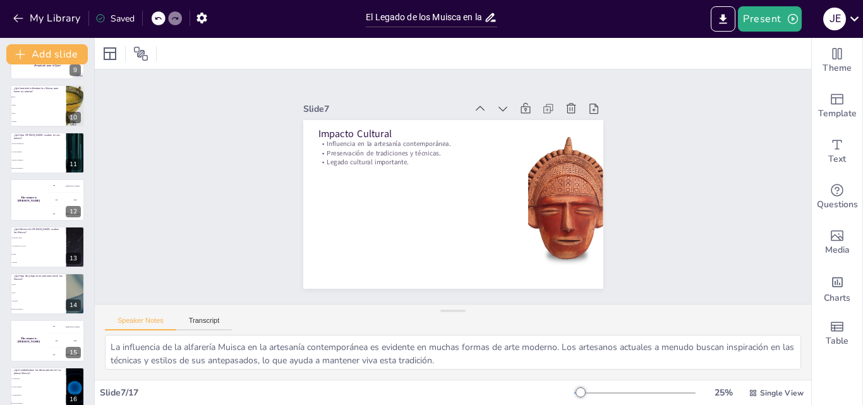
scroll to position [473, 0]
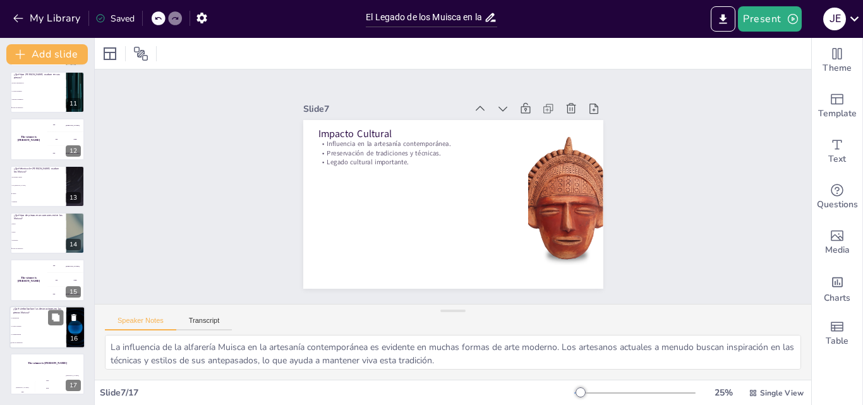
checkbox input "true"
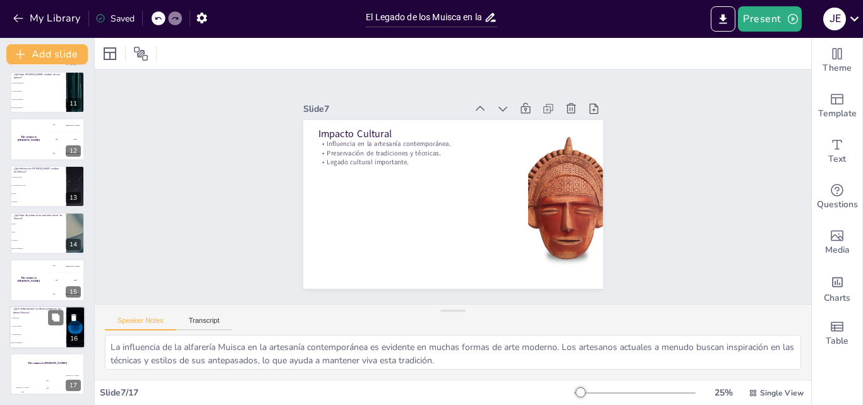
checkbox input "true"
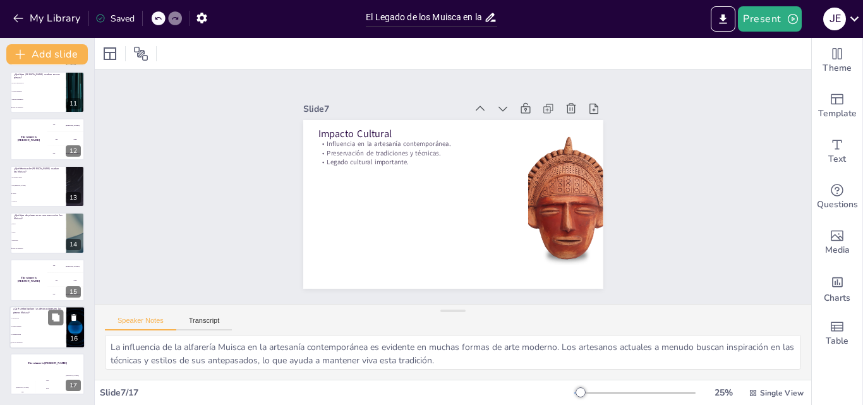
checkbox input "true"
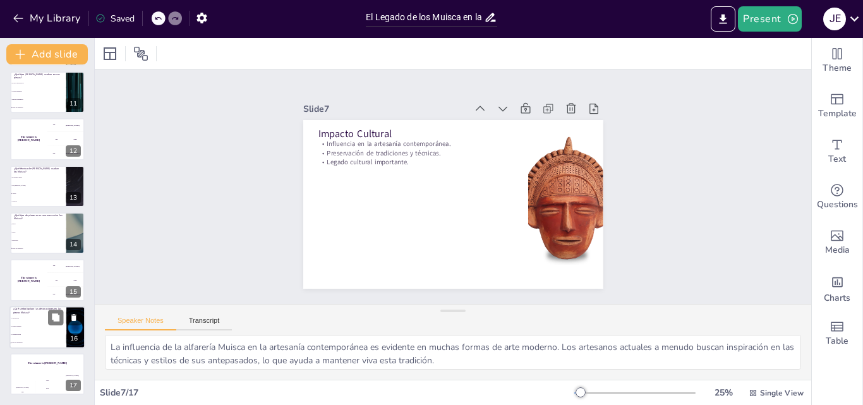
click at [52, 328] on li "La vida cotidiana" at bounding box center [37, 326] width 57 height 8
type textarea "La respuesta correcta es "Todas las anteriores", ya que las decoraciones en las…"
checkbox input "true"
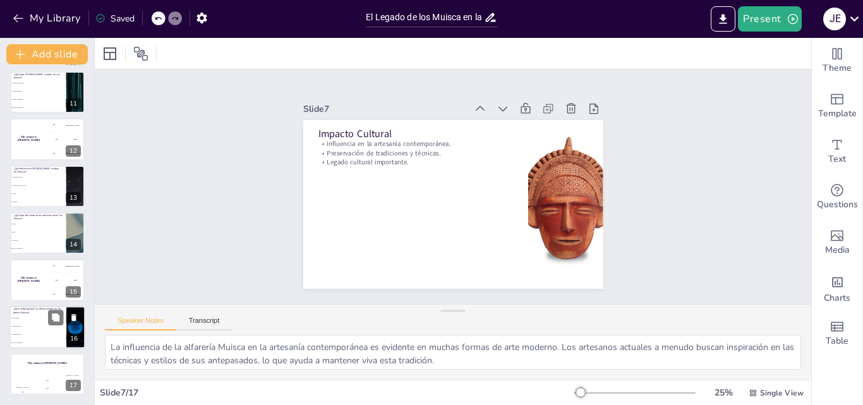
checkbox input "true"
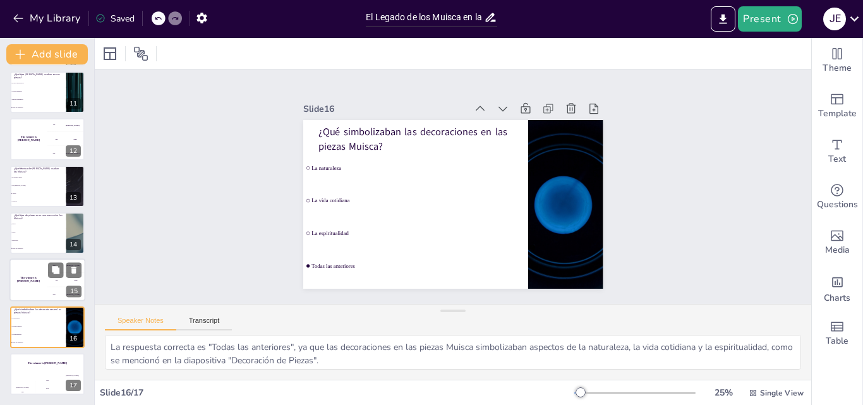
checkbox input "true"
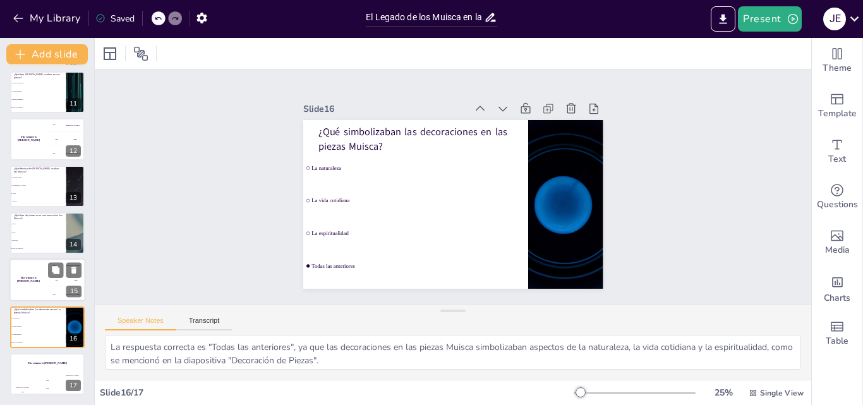
checkbox input "true"
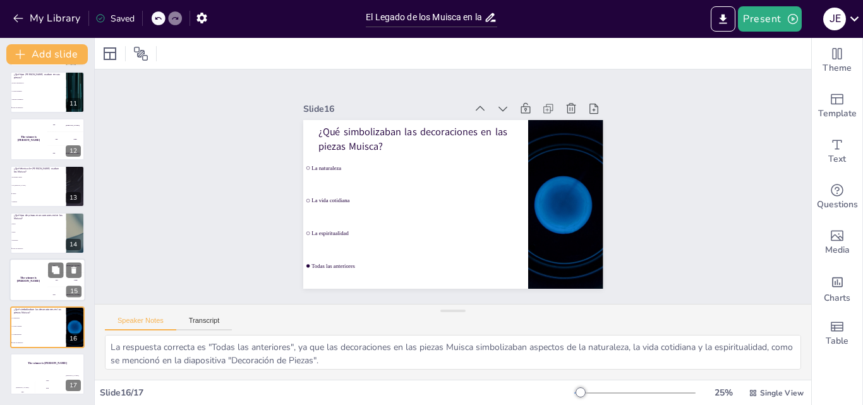
checkbox input "true"
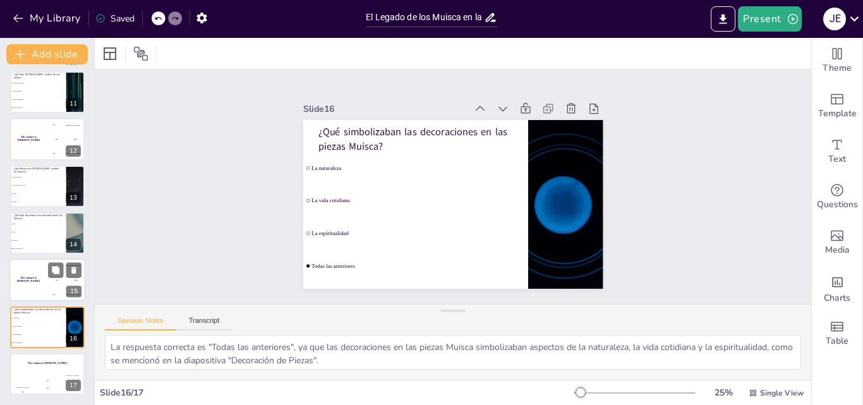
checkbox input "true"
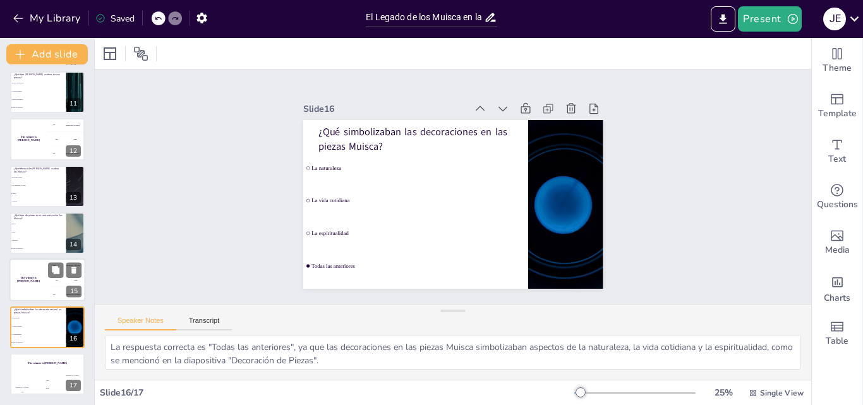
checkbox input "true"
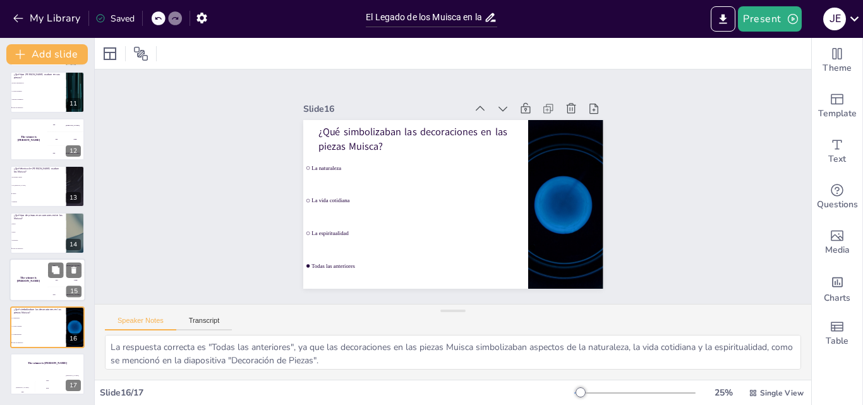
checkbox input "true"
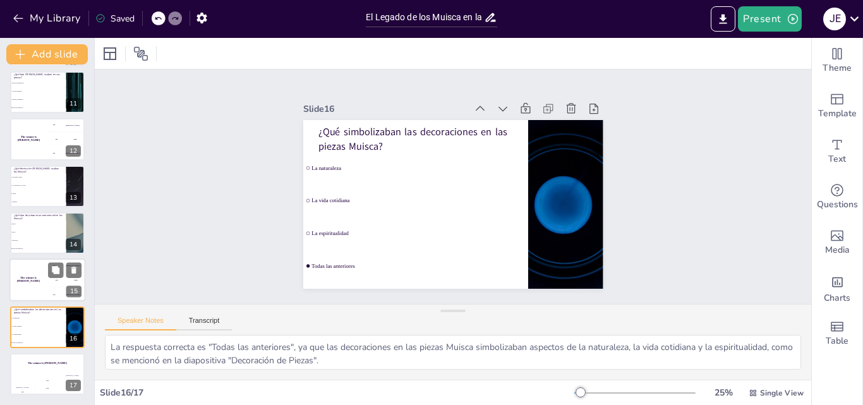
click at [37, 273] on div "The winner is Niels 🏆" at bounding box center [28, 280] width 38 height 43
checkbox input "true"
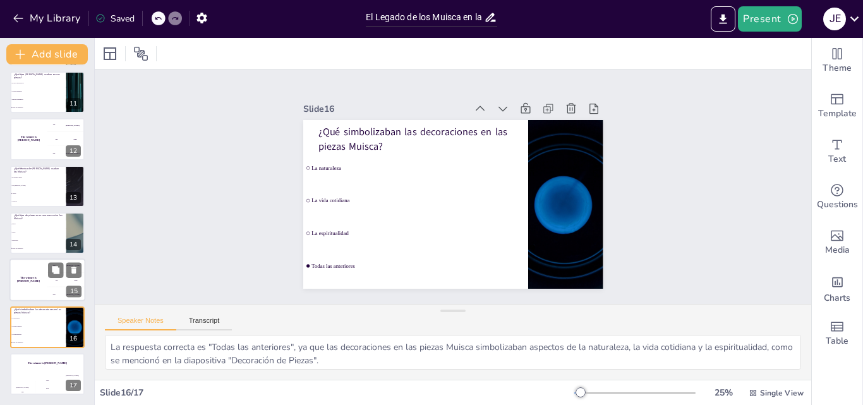
checkbox input "true"
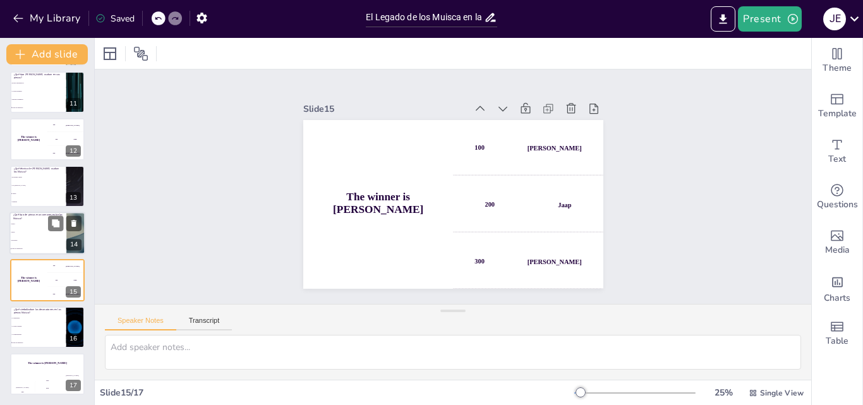
checkbox input "true"
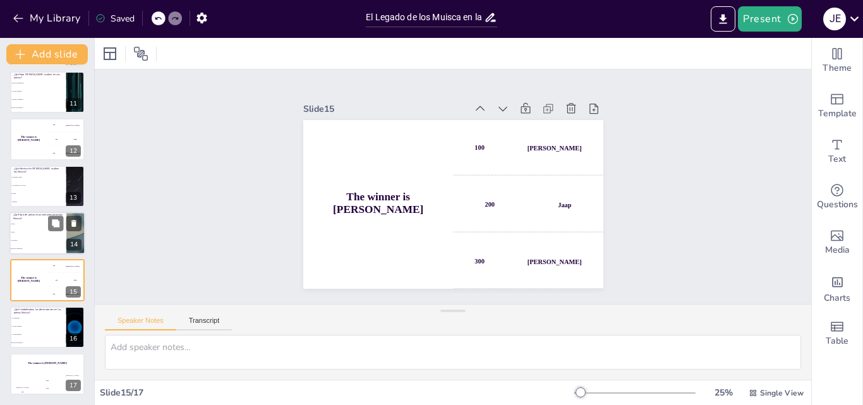
checkbox input "true"
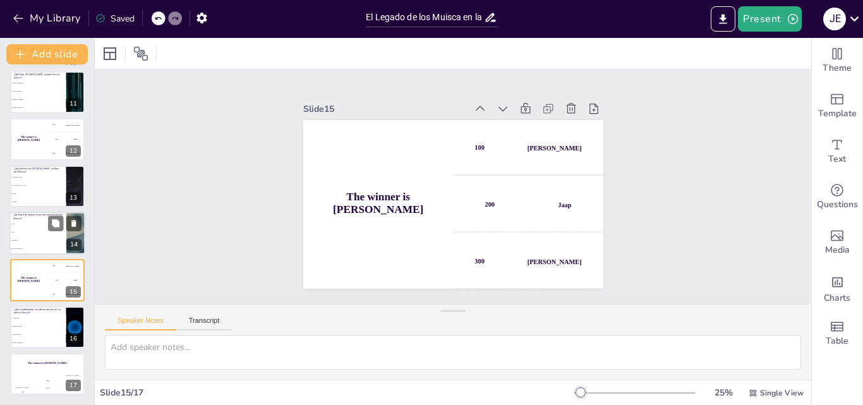
checkbox input "true"
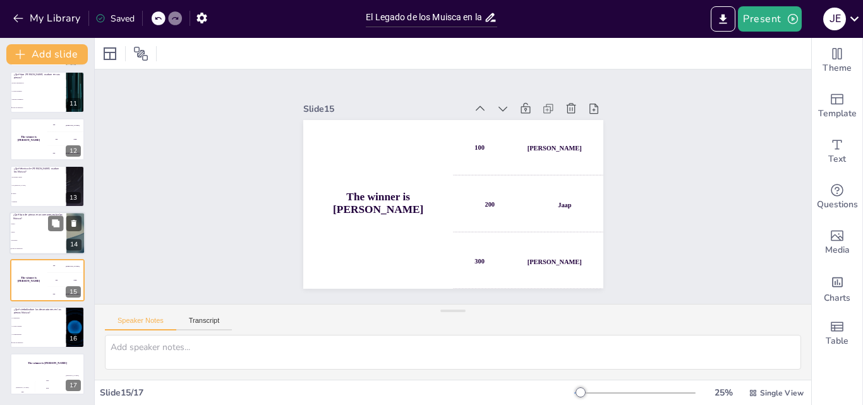
checkbox input "true"
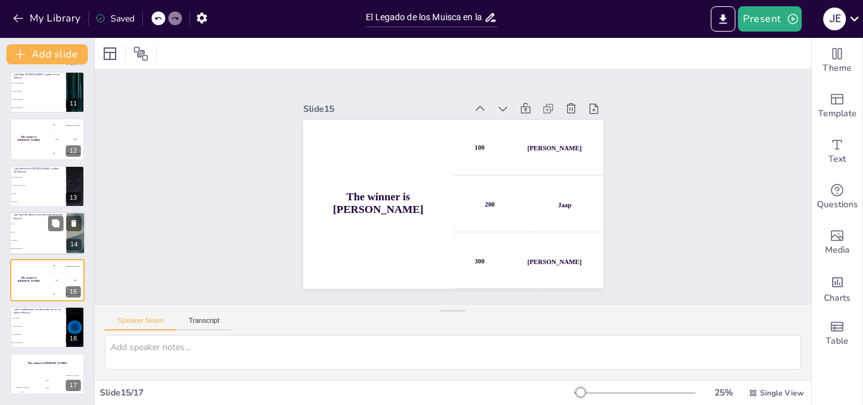
click at [38, 230] on li "Jarras" at bounding box center [37, 232] width 57 height 8
type textarea "La respuesta correcta es "Todas las anteriores", ya que los Muisca producían un…"
checkbox input "true"
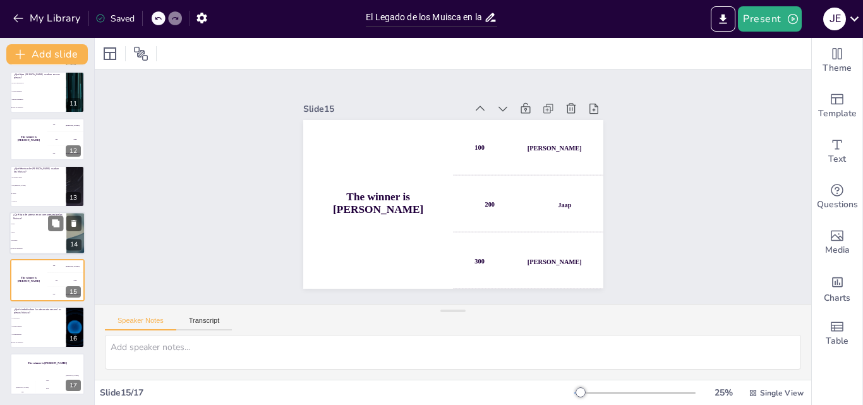
checkbox input "true"
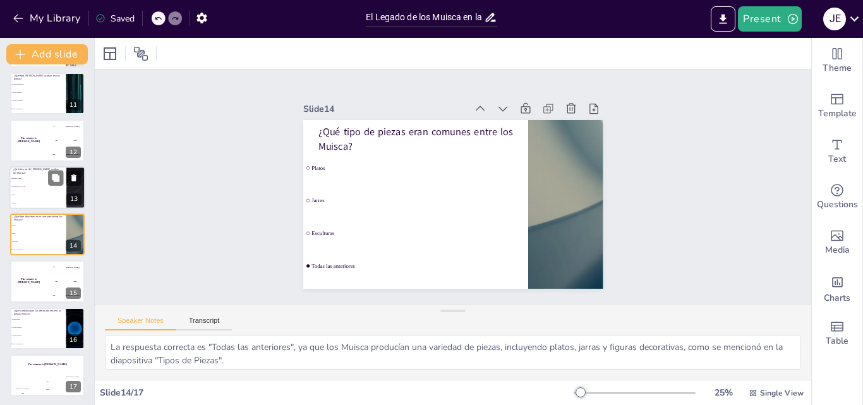
checkbox input "true"
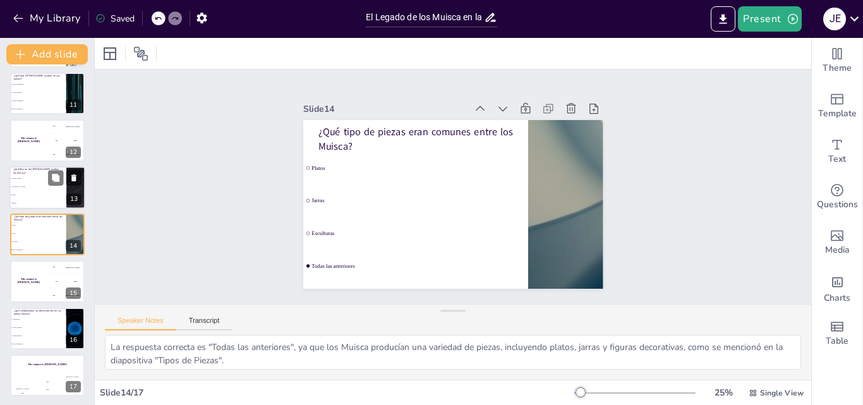
checkbox input "true"
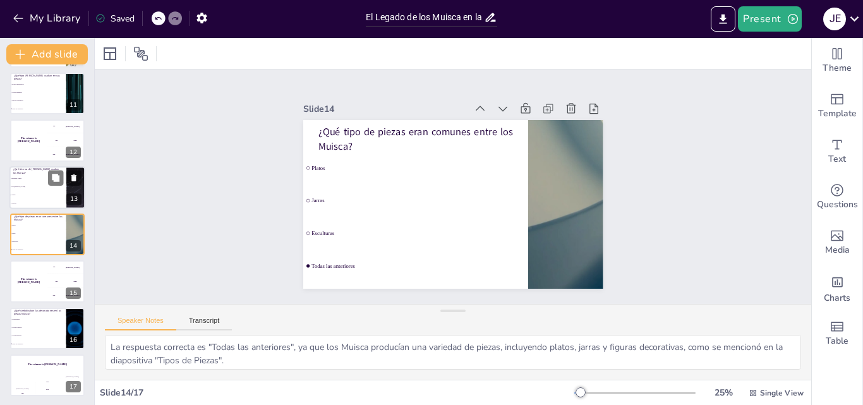
checkbox input "true"
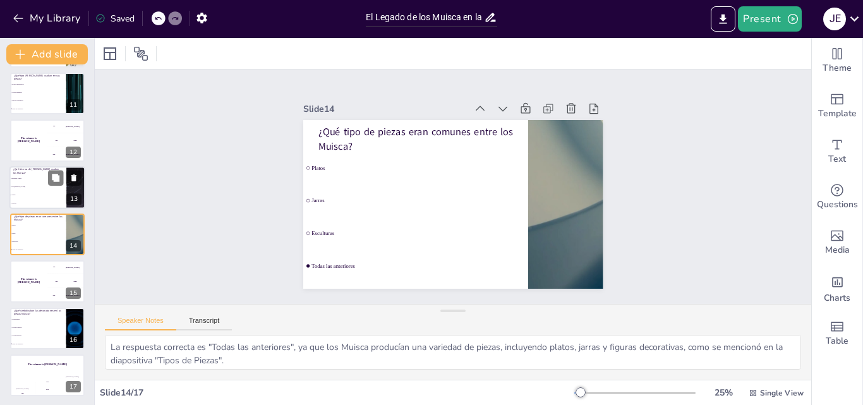
checkbox input "true"
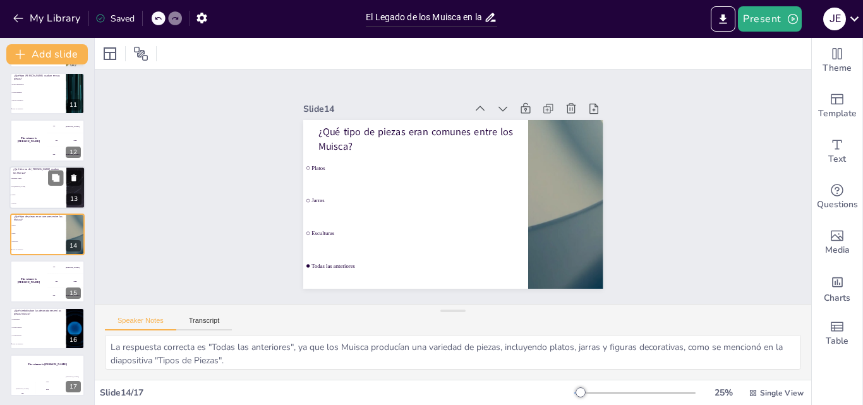
checkbox input "true"
click at [32, 172] on p "¿Qué técnica de [PERSON_NAME] usaban los Muisca?" at bounding box center [37, 170] width 49 height 7
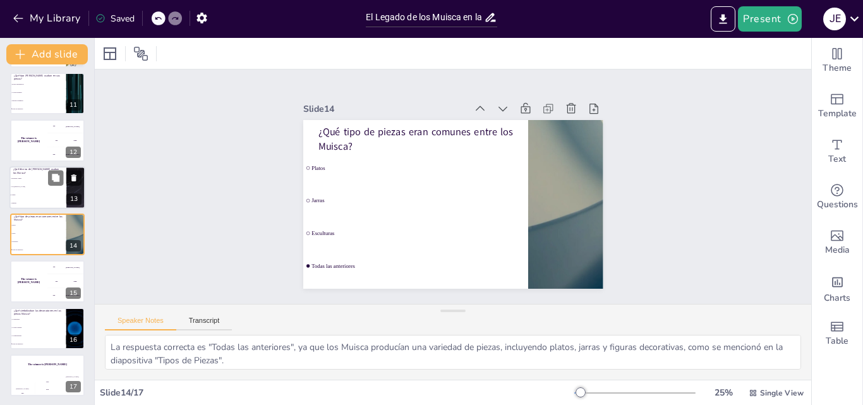
type textarea "La respuesta correcta es "Ambas", ya que los Muisca utilizaban tanto el modelad…"
checkbox input "true"
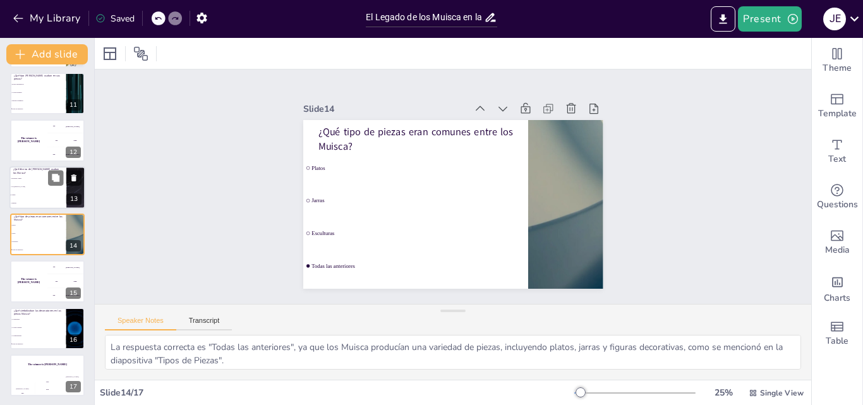
checkbox input "true"
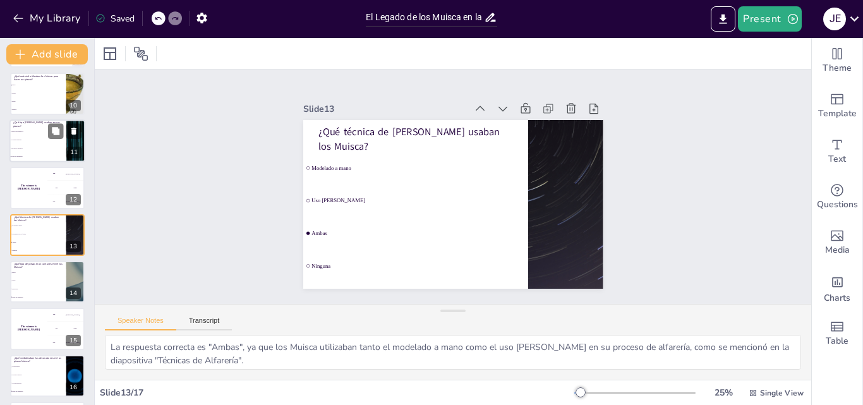
click at [33, 143] on li "Colores brillantes" at bounding box center [37, 140] width 57 height 8
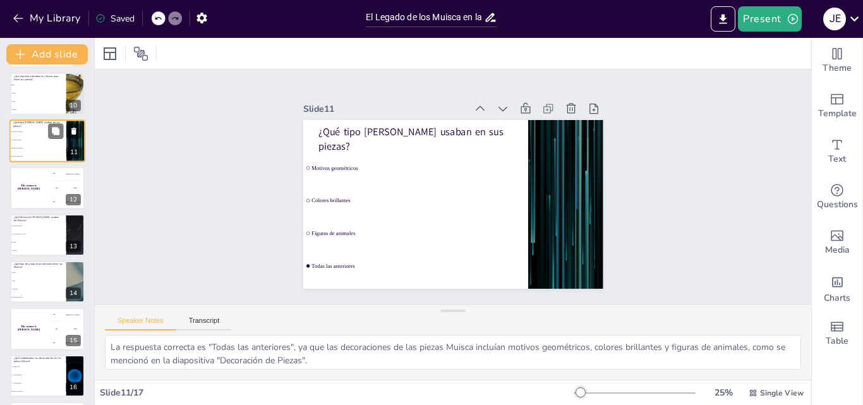
scroll to position [330, 0]
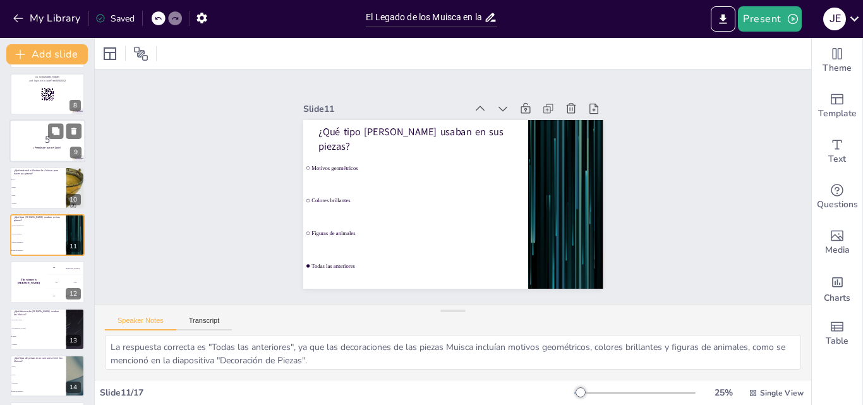
click at [37, 122] on div at bounding box center [47, 140] width 76 height 43
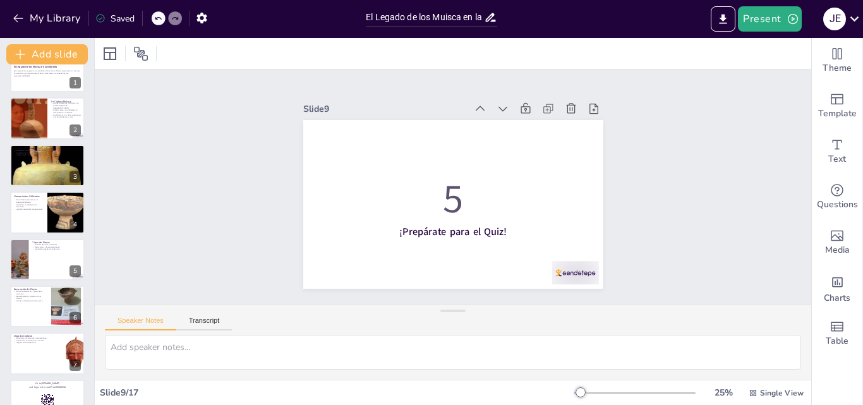
scroll to position [0, 0]
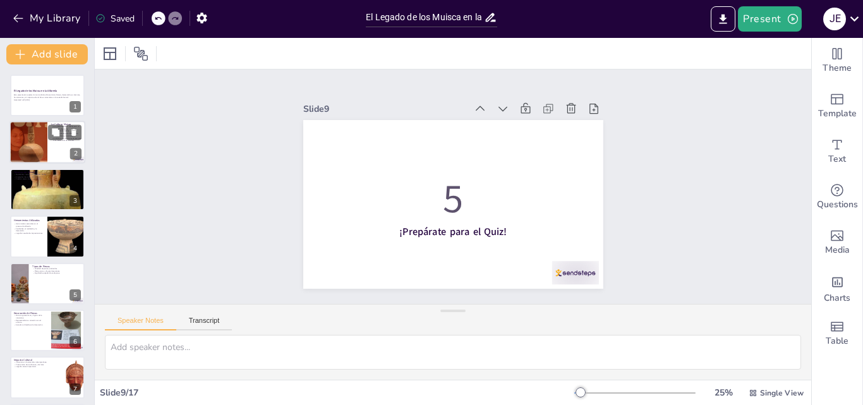
click at [61, 155] on div at bounding box center [47, 142] width 76 height 43
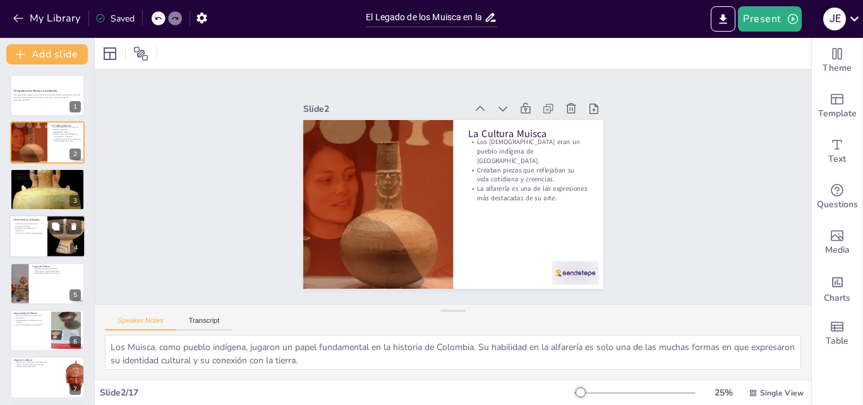
click at [54, 236] on div at bounding box center [66, 236] width 43 height 43
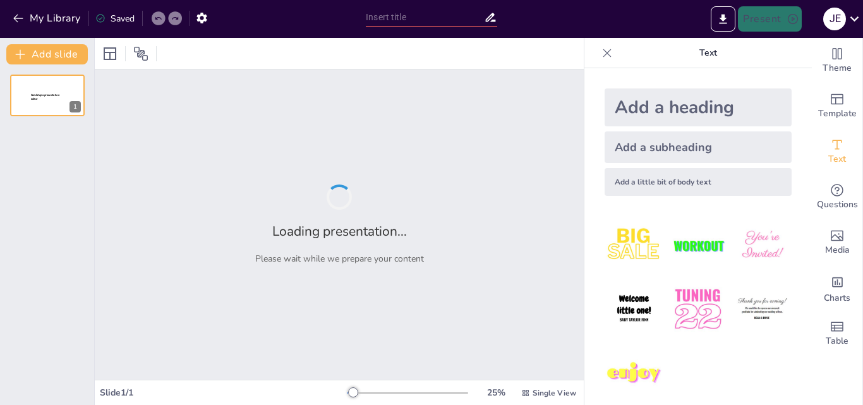
type input "Creaciones Muiscas: Un Viaje a Través de la Imagen"
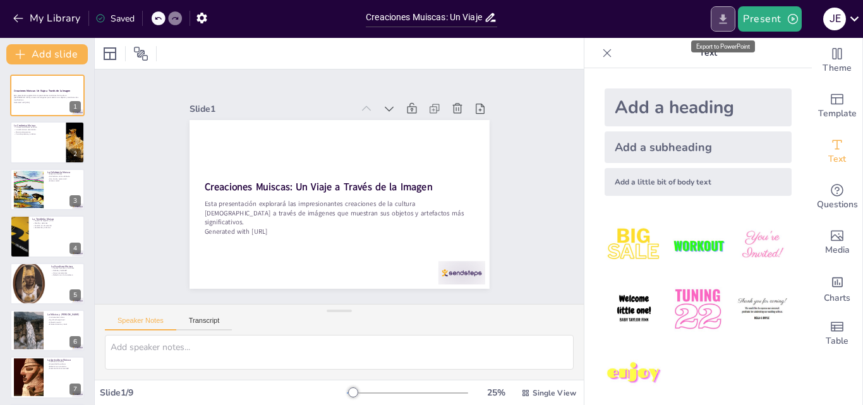
click at [727, 19] on icon "Export to PowerPoint" at bounding box center [722, 19] width 13 height 13
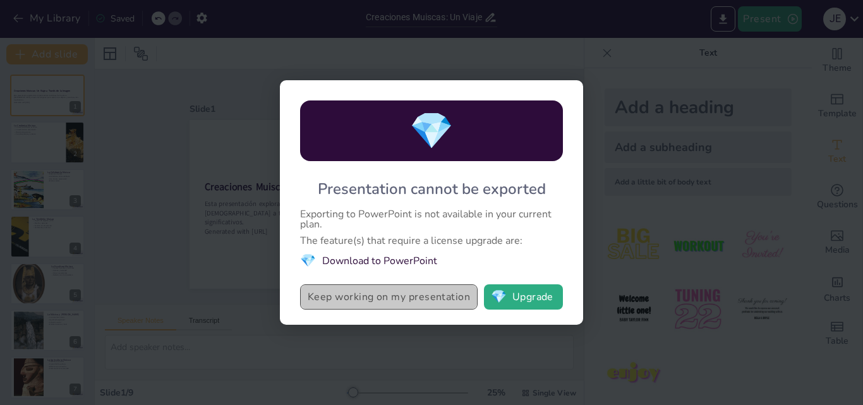
click at [363, 303] on button "Keep working on my presentation" at bounding box center [388, 296] width 177 height 25
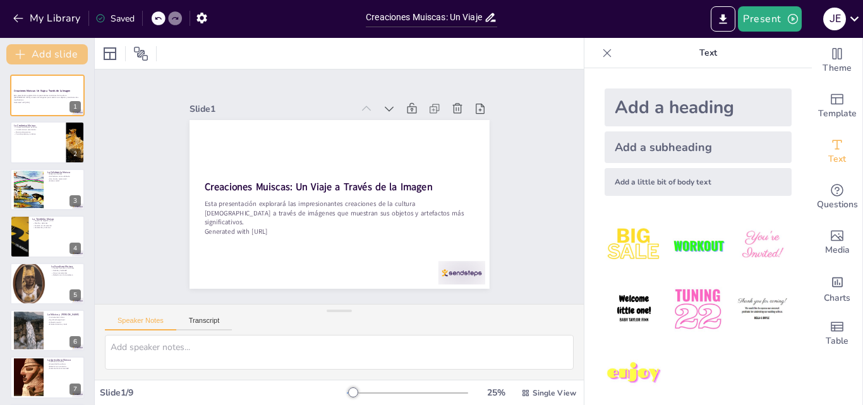
click at [52, 62] on button "Add slide" at bounding box center [46, 54] width 81 height 20
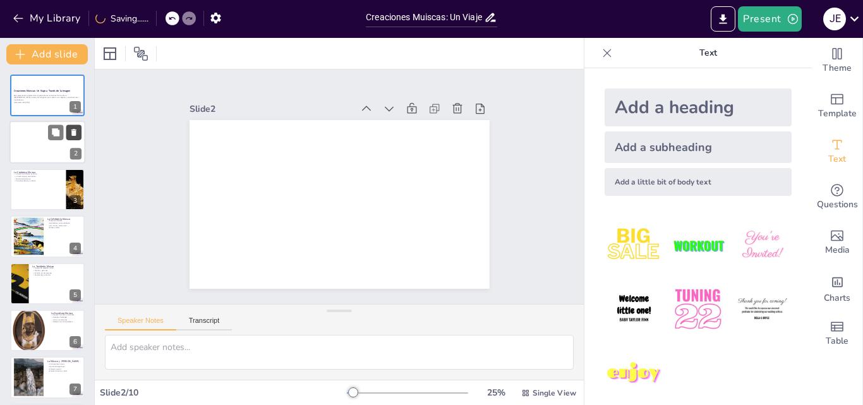
click at [71, 131] on icon at bounding box center [73, 132] width 9 height 9
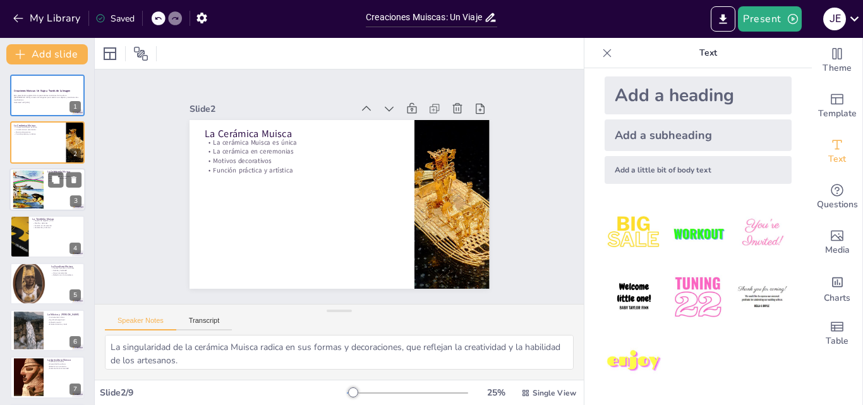
click at [23, 199] on div at bounding box center [29, 189] width 52 height 39
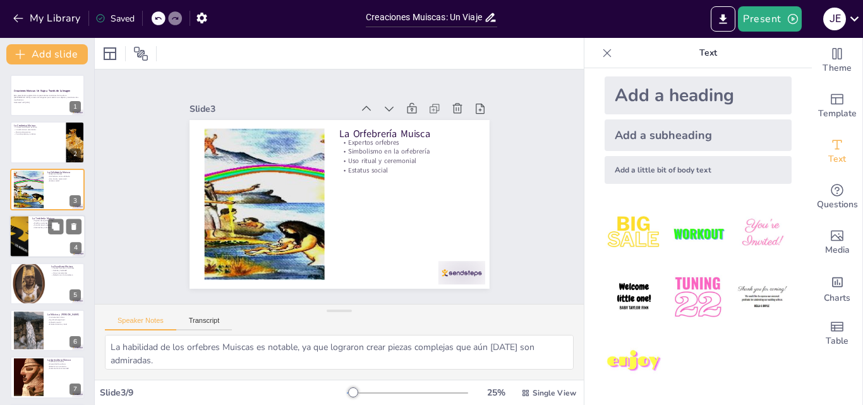
click at [18, 249] on div at bounding box center [18, 236] width 85 height 43
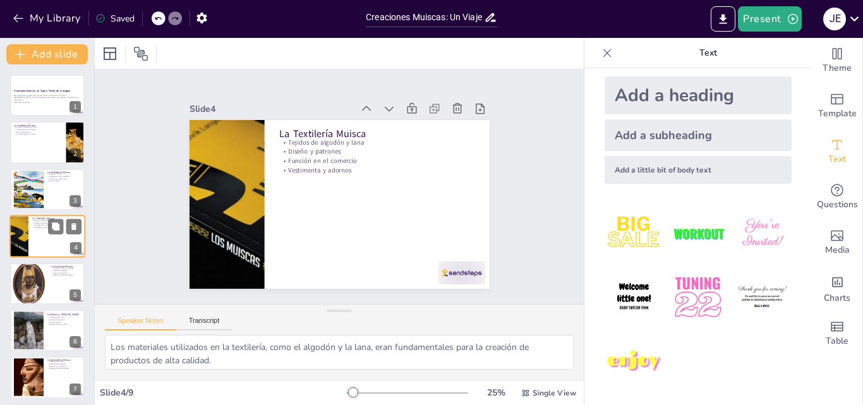
scroll to position [2, 0]
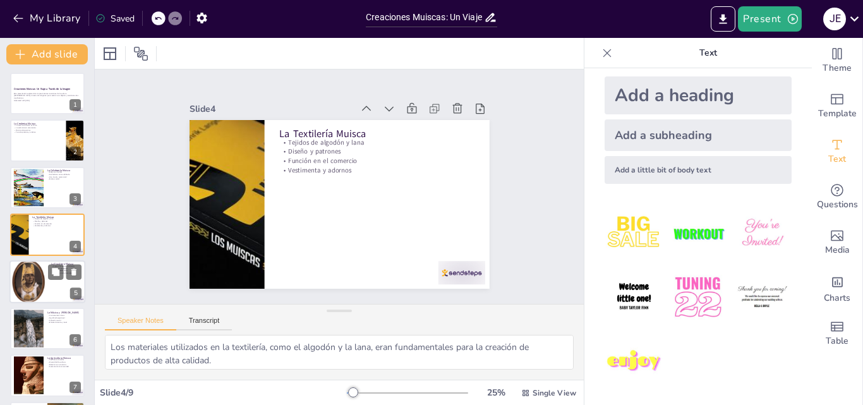
click at [28, 278] on div at bounding box center [28, 281] width 38 height 47
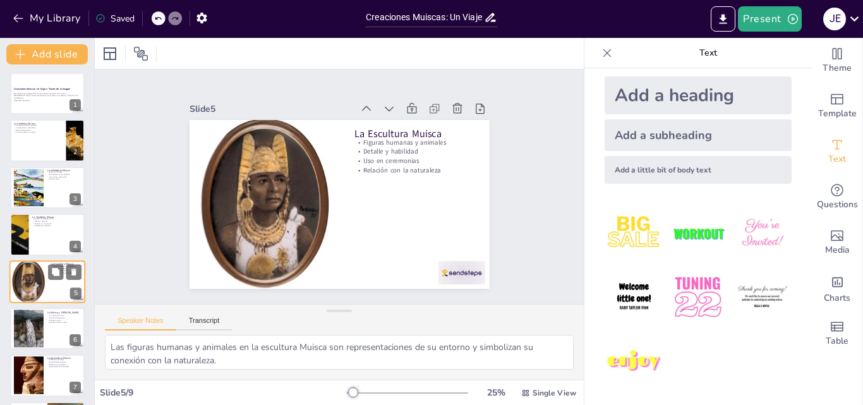
scroll to position [49, 0]
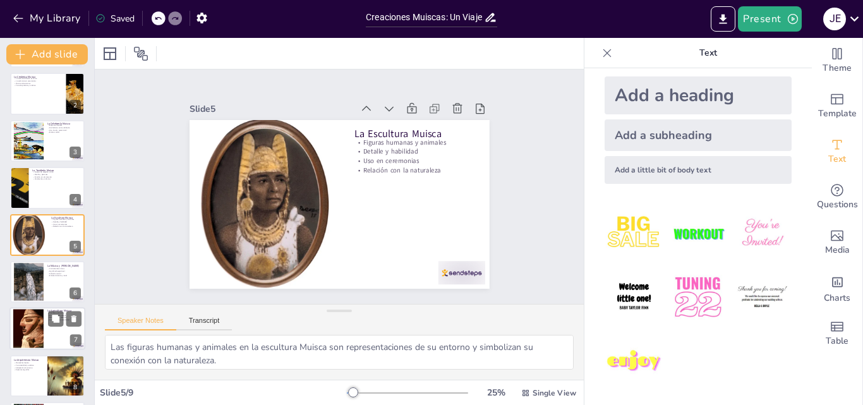
click at [28, 326] on div at bounding box center [28, 328] width 30 height 45
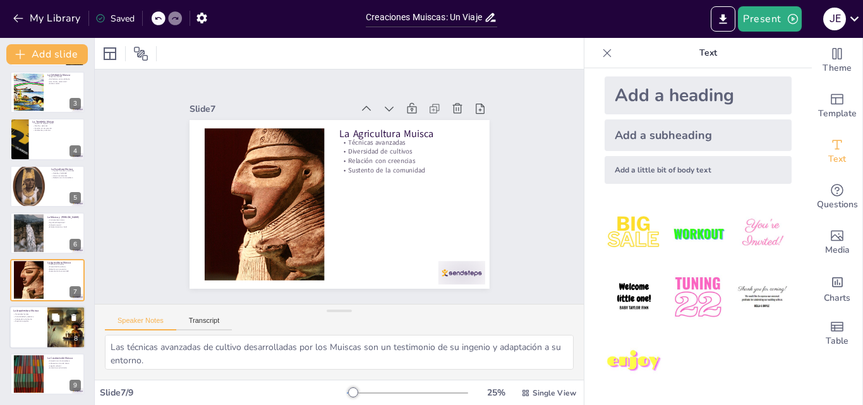
click at [59, 339] on div at bounding box center [66, 327] width 76 height 43
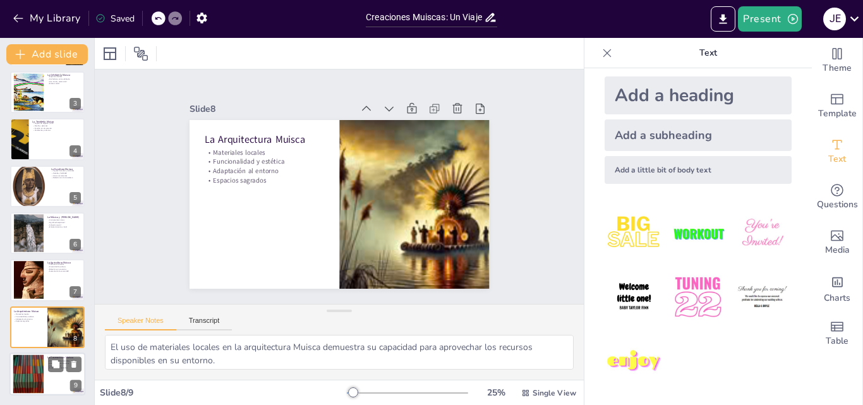
click at [42, 369] on div at bounding box center [28, 374] width 68 height 39
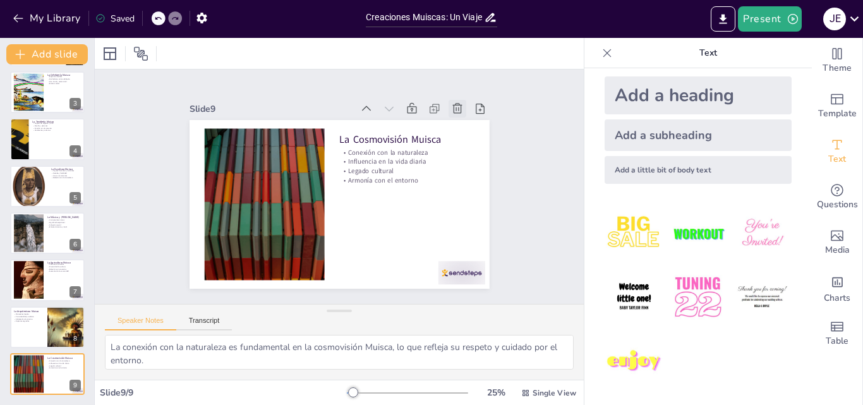
click at [453, 103] on icon at bounding box center [457, 108] width 9 height 10
type textarea "El uso de materiales locales en la arquitectura Muisca demuestra su capacidad p…"
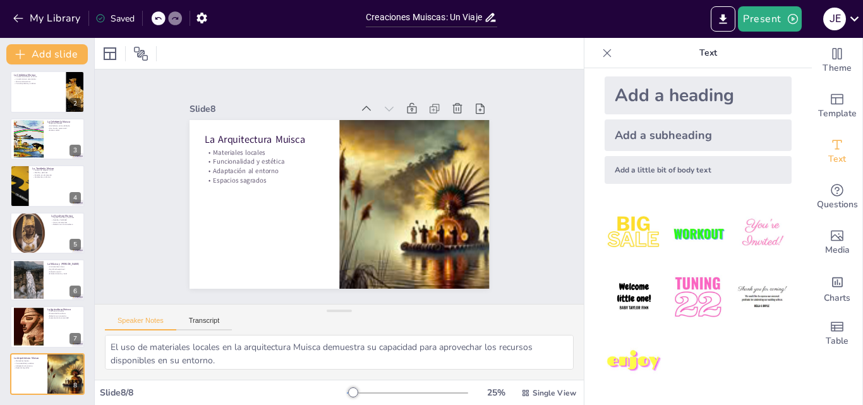
scroll to position [0, 0]
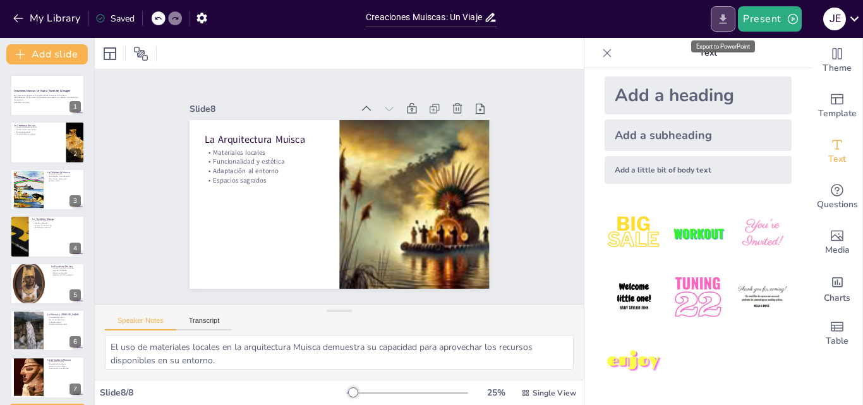
click at [722, 24] on icon "Export to PowerPoint" at bounding box center [722, 19] width 13 height 13
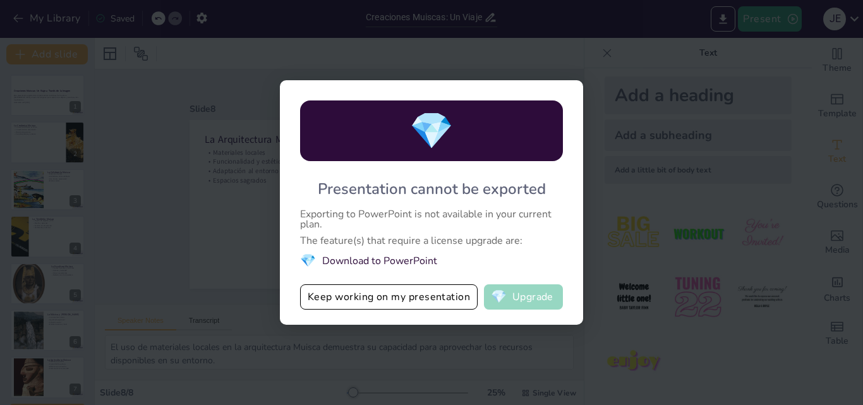
click at [522, 299] on button "💎 Upgrade" at bounding box center [523, 296] width 79 height 25
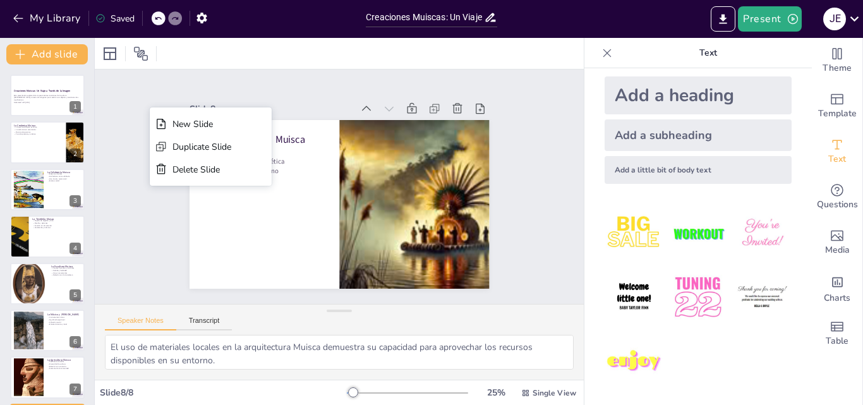
click at [98, 181] on div "Slide 1 Creaciones Muiscas: Un Viaje a Través de la Imagen Esta presentación ex…" at bounding box center [339, 186] width 489 height 234
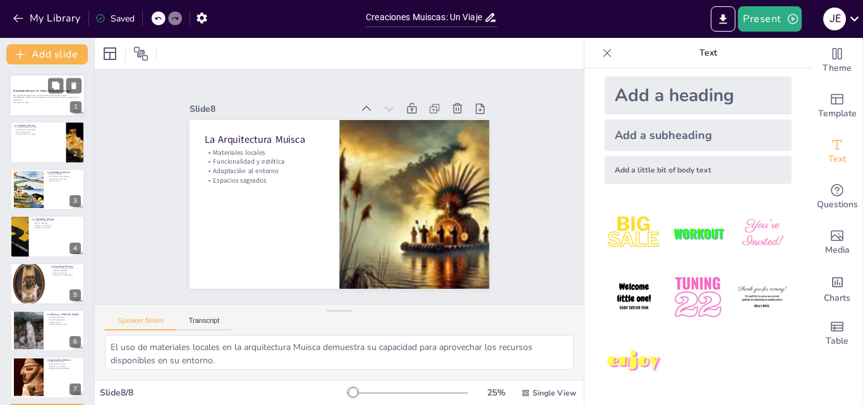
click at [45, 95] on p "Esta presentación explorará las impresionantes creaciones de la cultura Muisca …" at bounding box center [47, 97] width 68 height 7
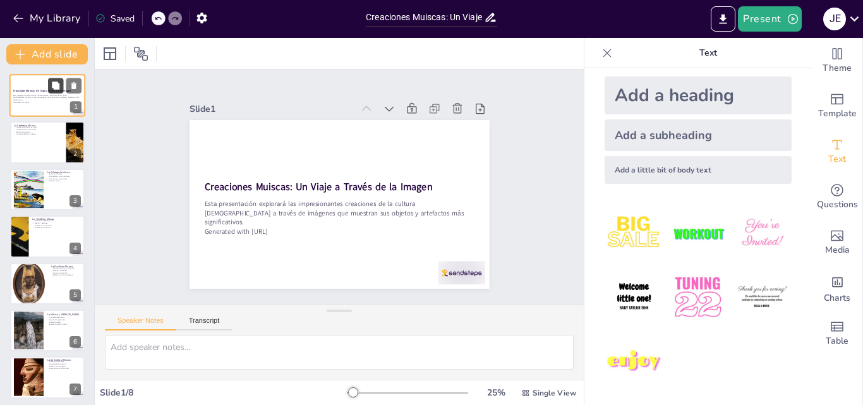
click at [54, 85] on icon at bounding box center [56, 85] width 8 height 8
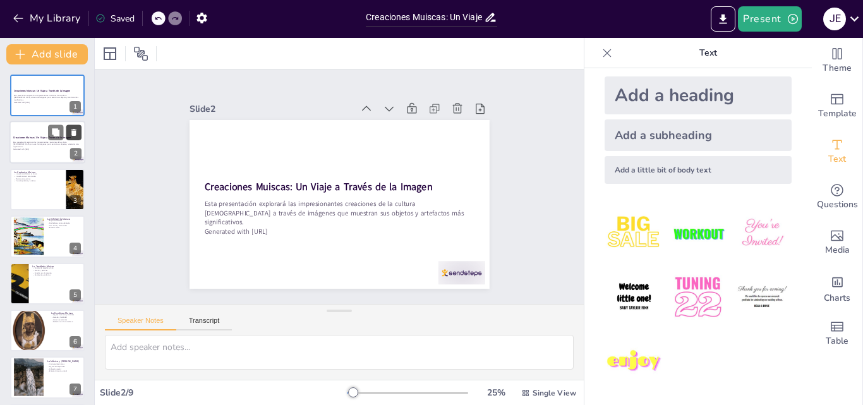
click at [72, 134] on icon at bounding box center [73, 132] width 5 height 7
type textarea "La singularidad de la cerámica Muisca radica en sus formas y decoraciones, que …"
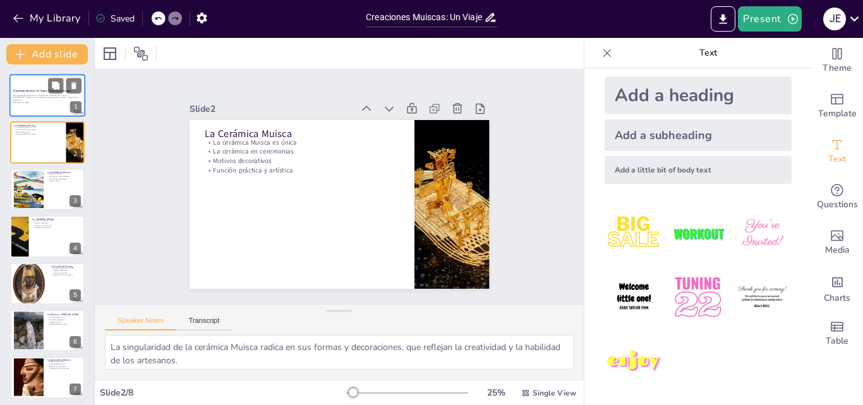
click at [20, 94] on div "Esta presentación explorará las impresionantes creaciones de la cultura Muisca …" at bounding box center [47, 98] width 68 height 9
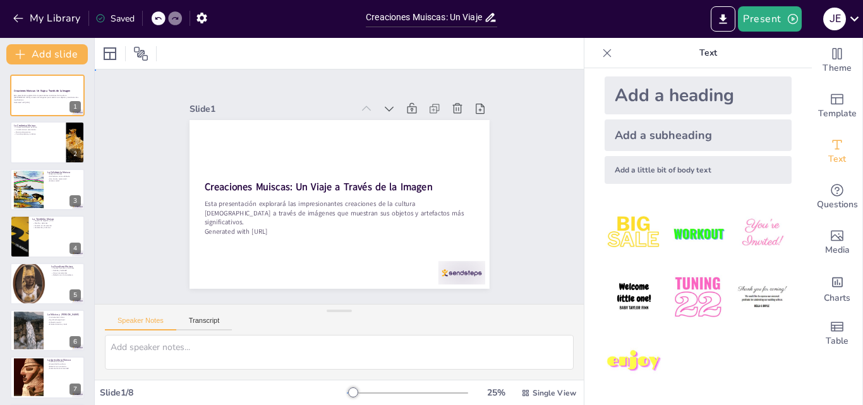
click at [554, 200] on div "Slide 1 Creaciones Muiscas: Un Viaje a Través de la Imagen Esta presentación ex…" at bounding box center [339, 187] width 511 height 284
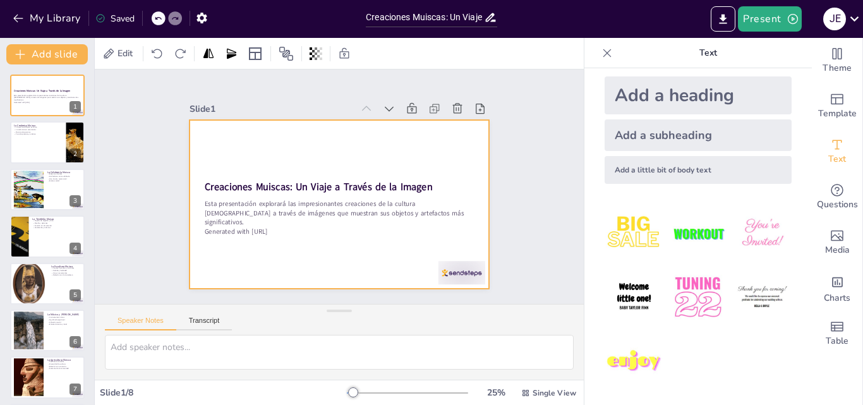
click at [426, 143] on div at bounding box center [339, 204] width 300 height 169
click at [410, 133] on div at bounding box center [339, 204] width 300 height 169
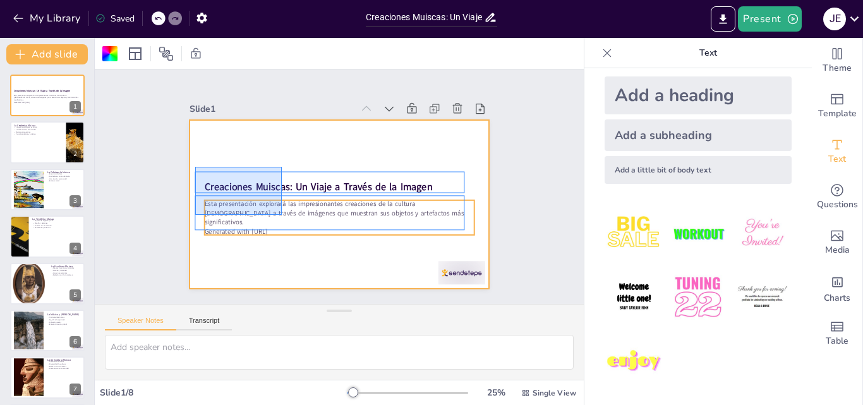
drag, startPoint x: 195, startPoint y: 167, endPoint x: 282, endPoint y: 215, distance: 98.9
click at [282, 120] on div "Creaciones Muiscas: Un Viaje a Través de la Imagen Esta presentación explorará …" at bounding box center [339, 120] width 300 height 0
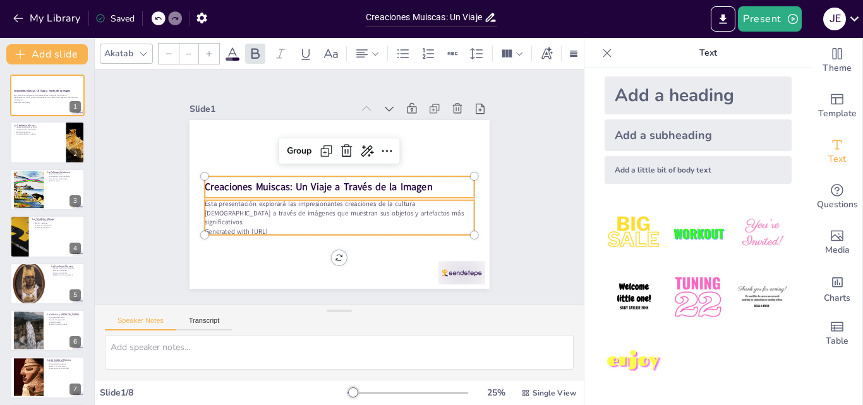
click at [254, 189] on strong "Creaciones Muiscas: Un Viaje a Través de la Imagen" at bounding box center [318, 187] width 228 height 14
type input "48"
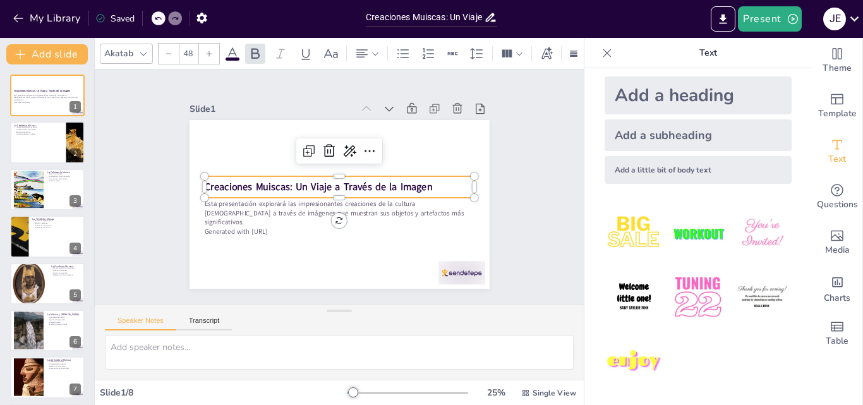
click at [282, 180] on strong "Creaciones Muiscas: Un Viaje a Través de la Imagen" at bounding box center [318, 184] width 228 height 37
click at [282, 180] on strong "Creaciones Muiscas: Un Viaje a Través de la Imagen" at bounding box center [318, 187] width 228 height 14
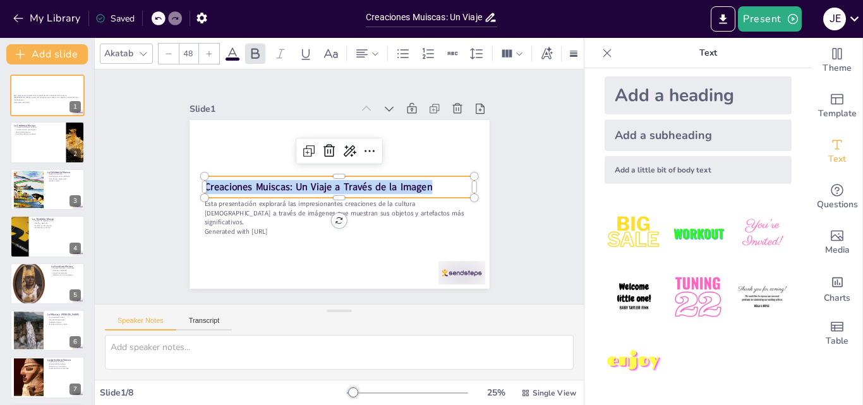
drag, startPoint x: 422, startPoint y: 181, endPoint x: 195, endPoint y: 182, distance: 227.3
click at [204, 182] on p "Creaciones Muiscas: Un Viaje a Través de la Imagen" at bounding box center [339, 187] width 270 height 14
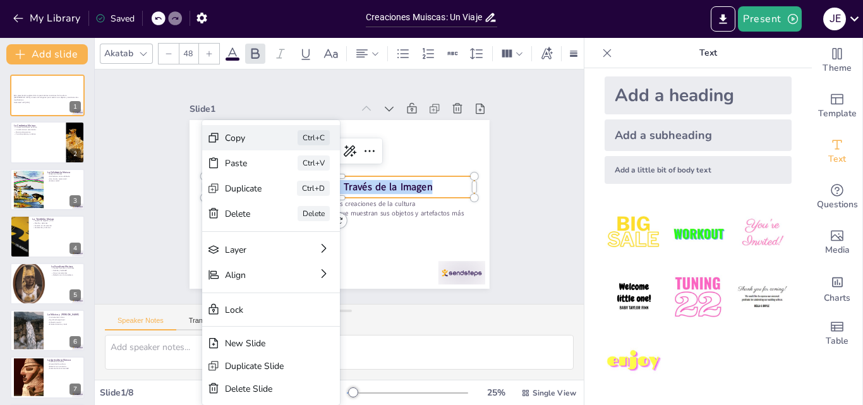
click at [320, 201] on div "Copy" at bounding box center [338, 207] width 37 height 12
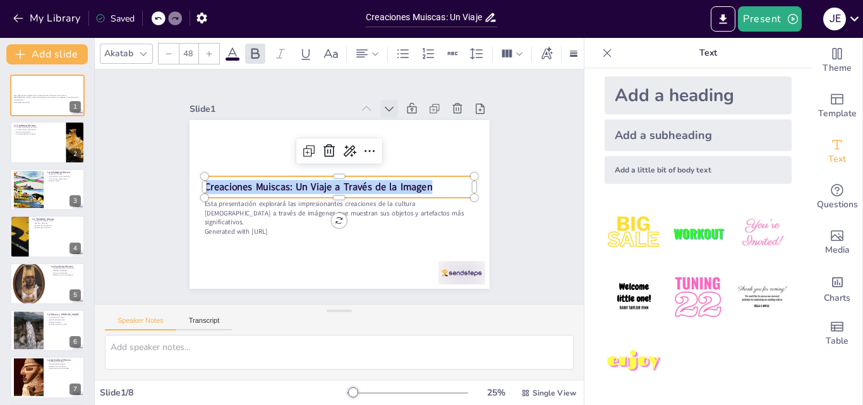
click at [383, 103] on icon at bounding box center [389, 108] width 13 height 13
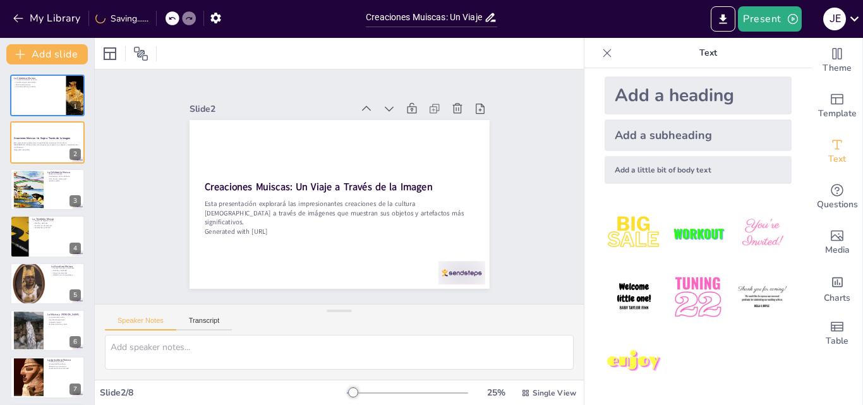
click at [600, 54] on icon at bounding box center [606, 53] width 13 height 13
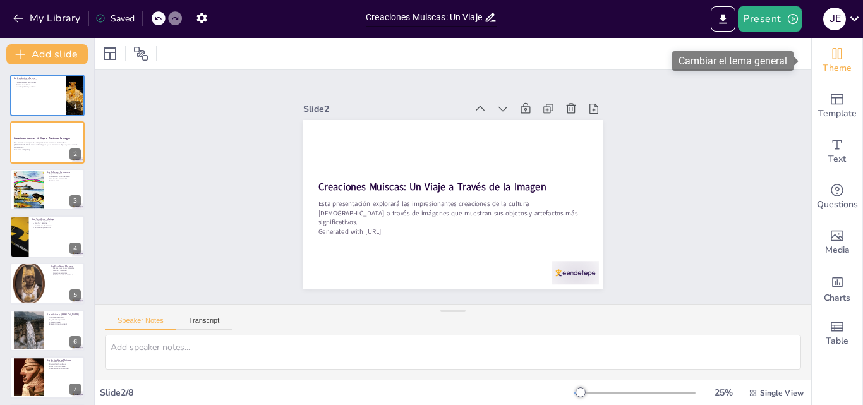
click at [830, 54] on icon "Change the overall theme" at bounding box center [836, 53] width 15 height 15
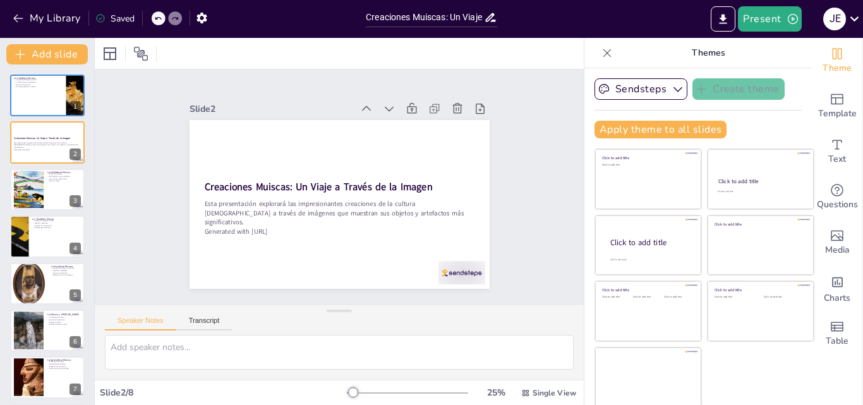
scroll to position [3, 0]
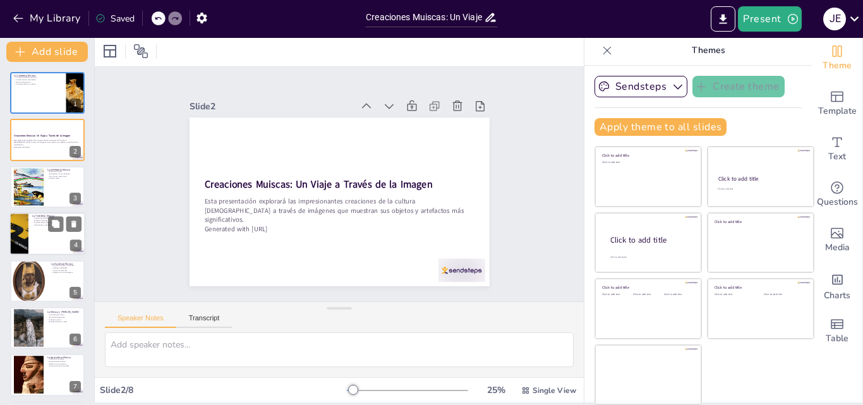
click at [42, 228] on div at bounding box center [47, 233] width 76 height 43
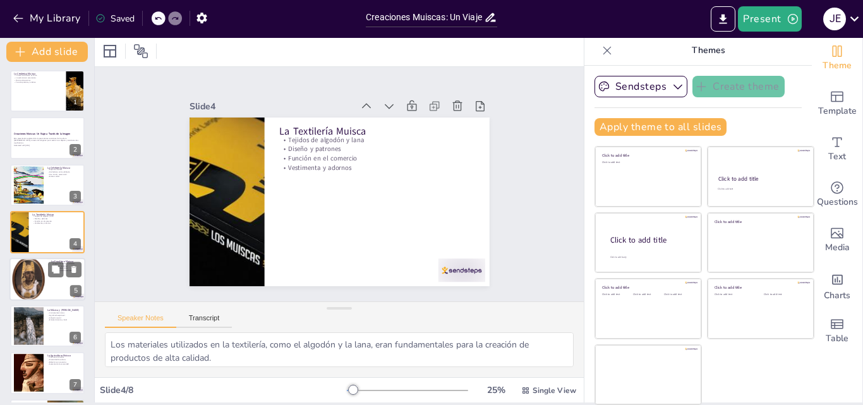
click at [30, 277] on div at bounding box center [28, 279] width 38 height 47
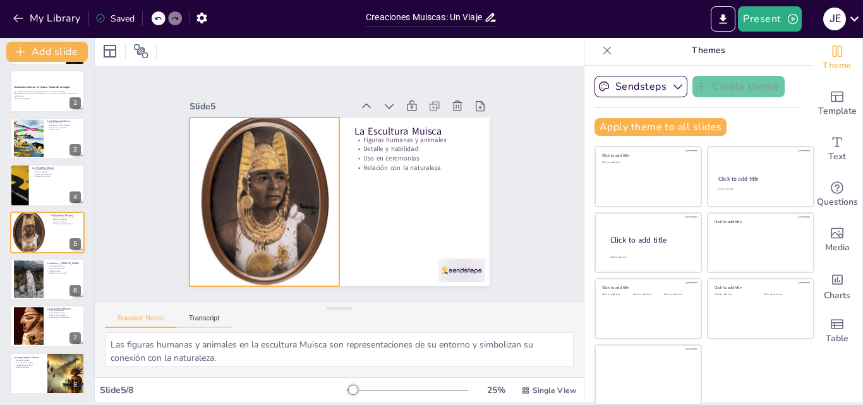
click at [250, 186] on div at bounding box center [263, 194] width 168 height 198
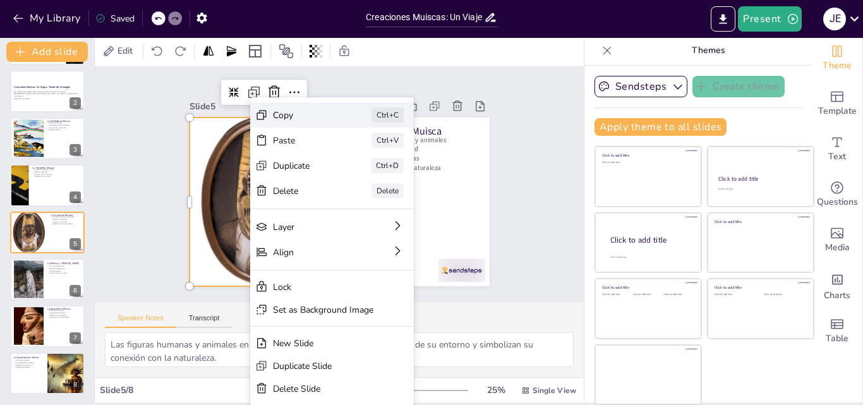
click at [367, 176] on div "Copy" at bounding box center [398, 182] width 63 height 12
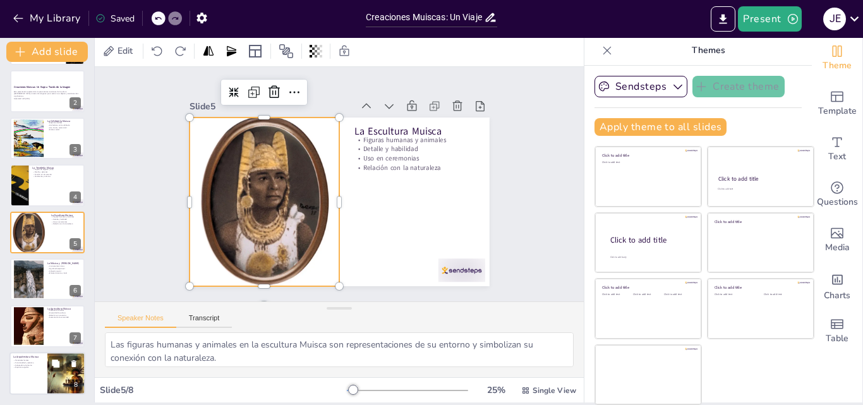
click at [51, 383] on div at bounding box center [66, 373] width 76 height 43
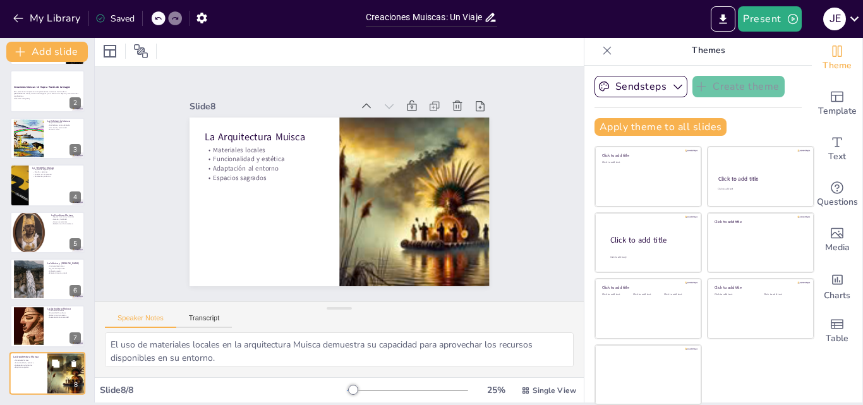
scroll to position [51, 0]
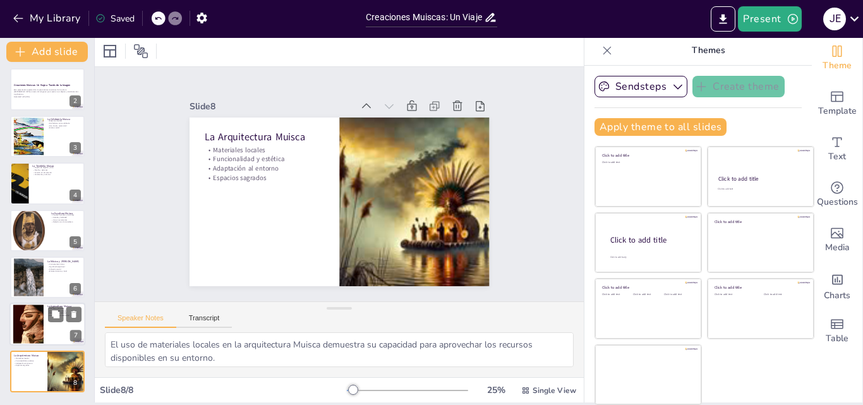
click at [21, 324] on div at bounding box center [28, 323] width 30 height 45
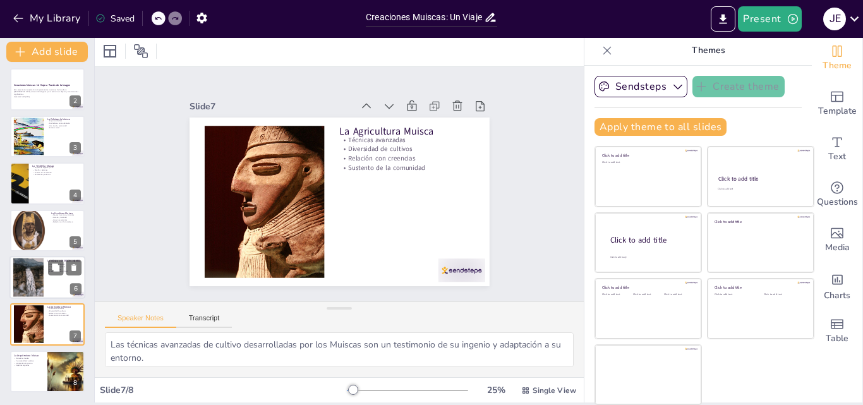
click at [36, 257] on div at bounding box center [47, 277] width 76 height 43
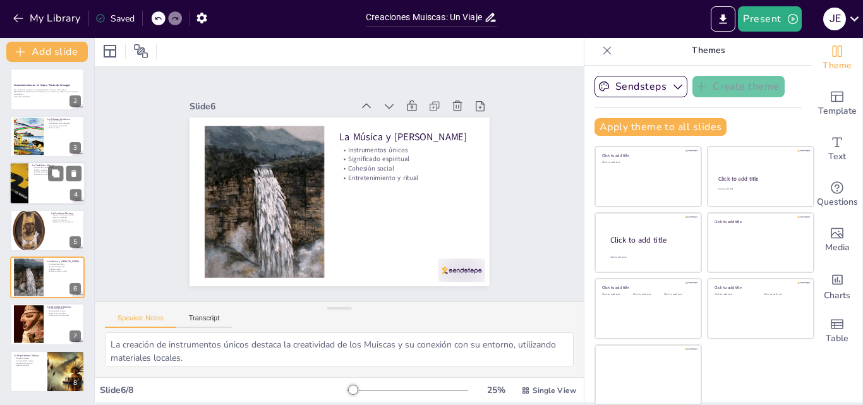
click at [36, 196] on div at bounding box center [47, 183] width 76 height 43
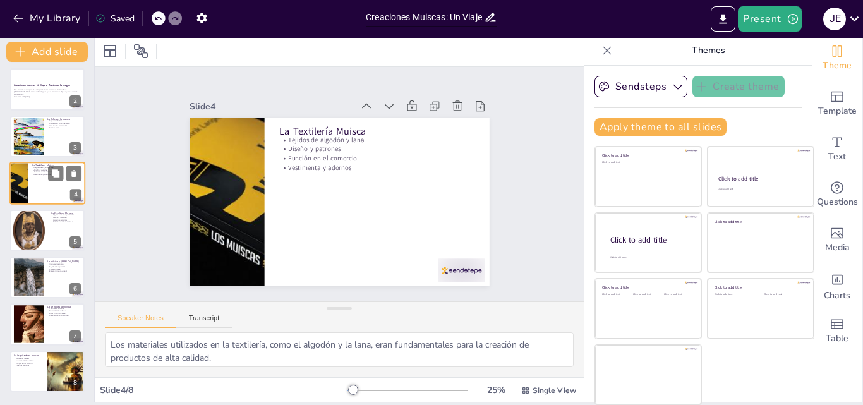
scroll to position [2, 0]
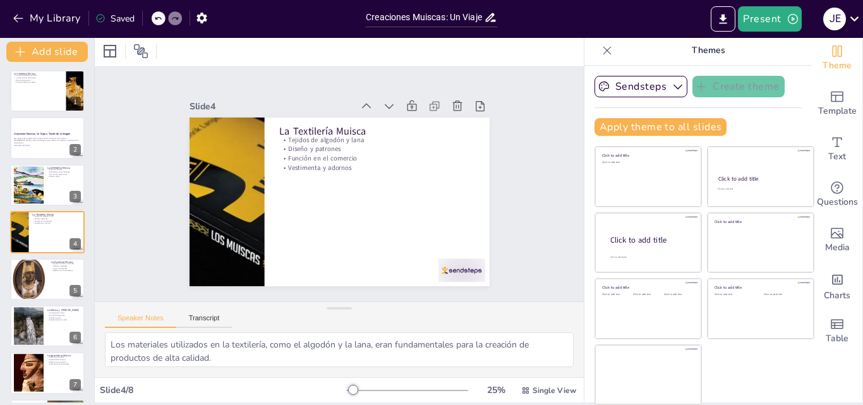
click at [25, 208] on div "La Cerámica Muisca La cerámica Muisca es única La cerámica en ceremonias Motivo…" at bounding box center [47, 255] width 94 height 371
click at [30, 182] on div at bounding box center [29, 184] width 52 height 39
type textarea "La habilidad de los orfebres Muiscas es notable, ya que lograron crear piezas c…"
